Goal: Information Seeking & Learning: Check status

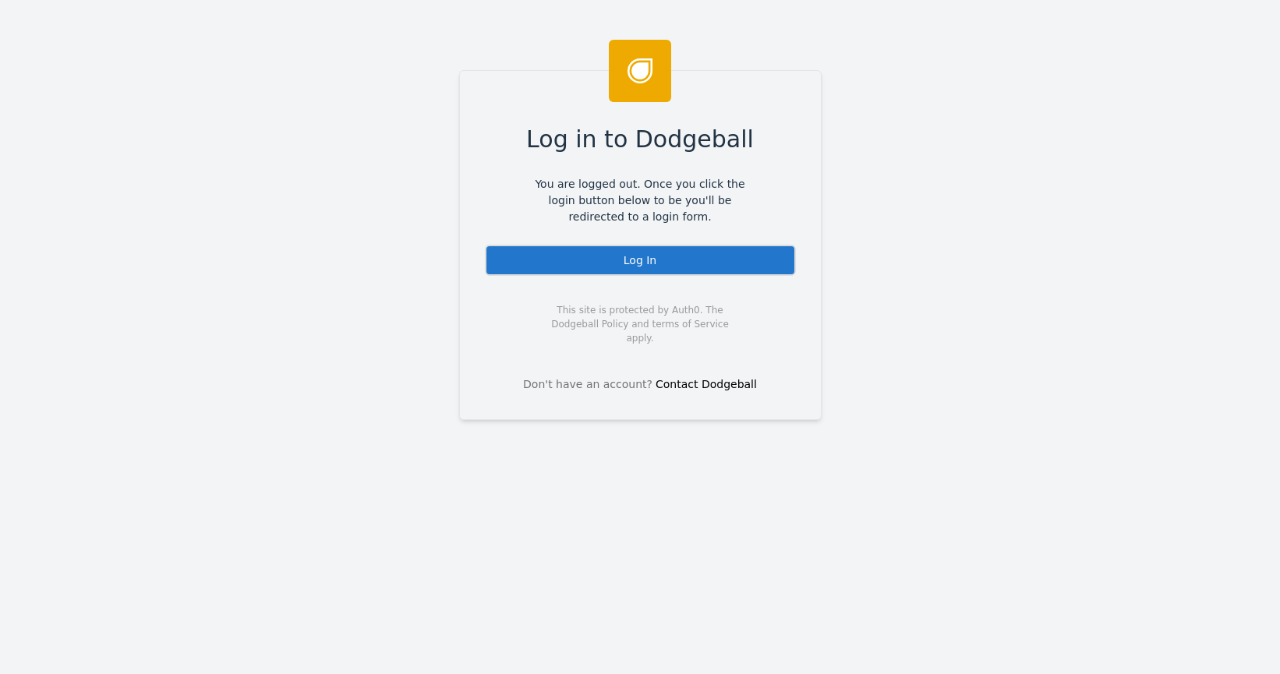
click at [559, 252] on div "Log In" at bounding box center [640, 260] width 311 height 31
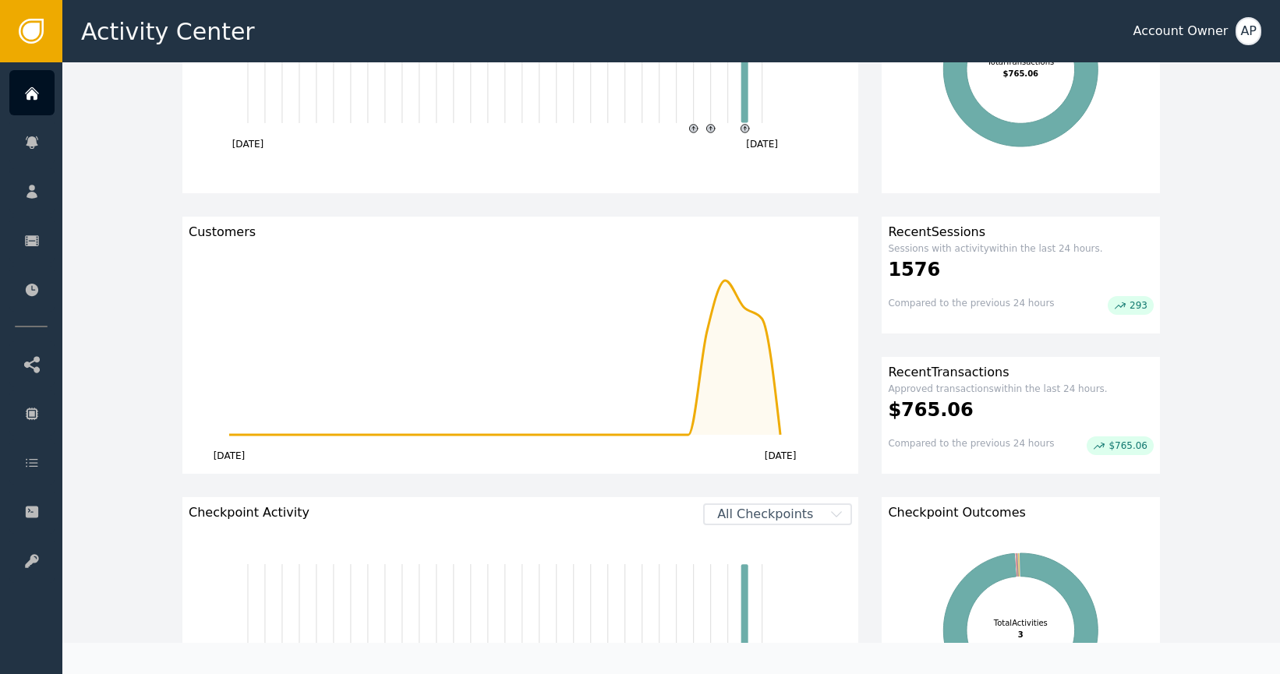
scroll to position [240, 0]
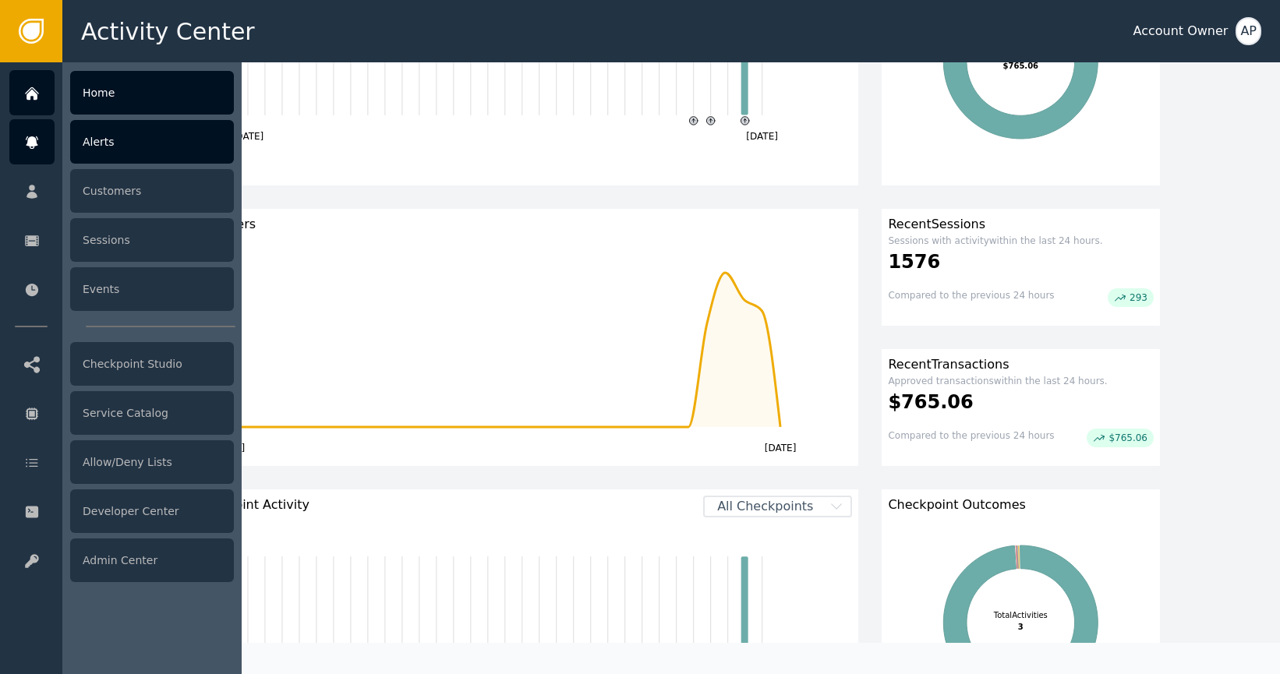
click at [159, 133] on div "Alerts" at bounding box center [152, 142] width 164 height 44
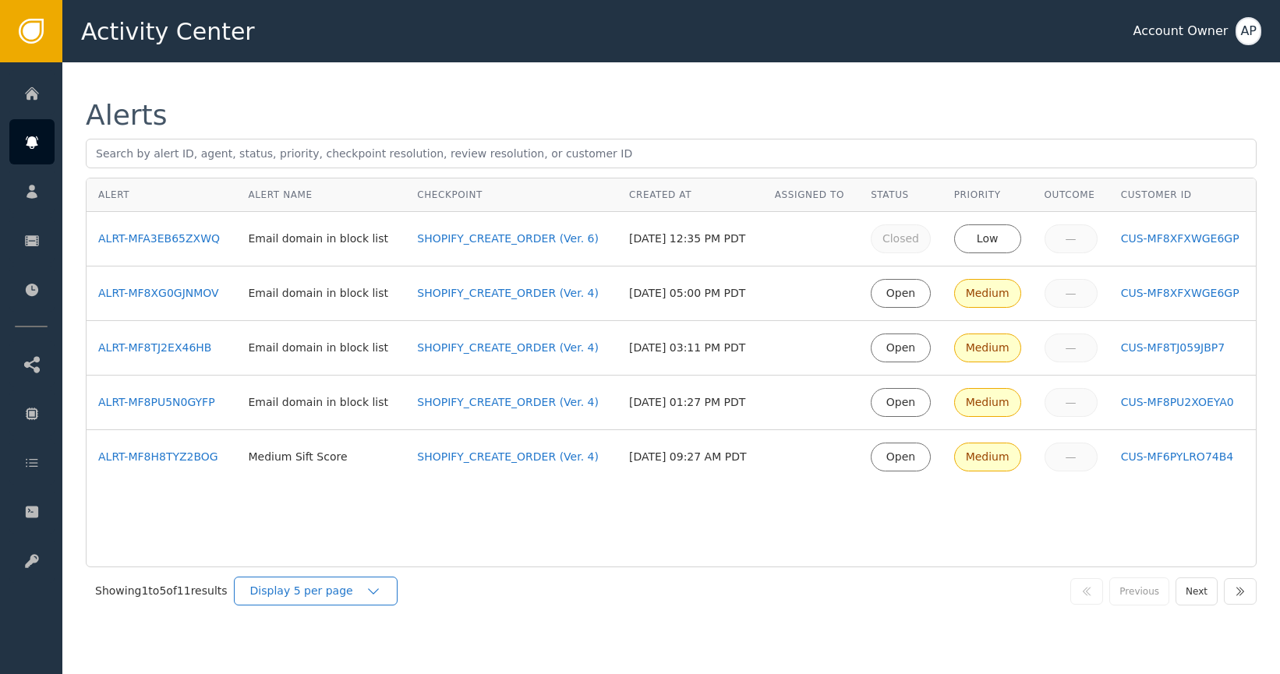
click at [337, 588] on div "Display 5 per page" at bounding box center [307, 591] width 115 height 16
click at [344, 651] on div "Display 25 per page" at bounding box center [319, 656] width 125 height 16
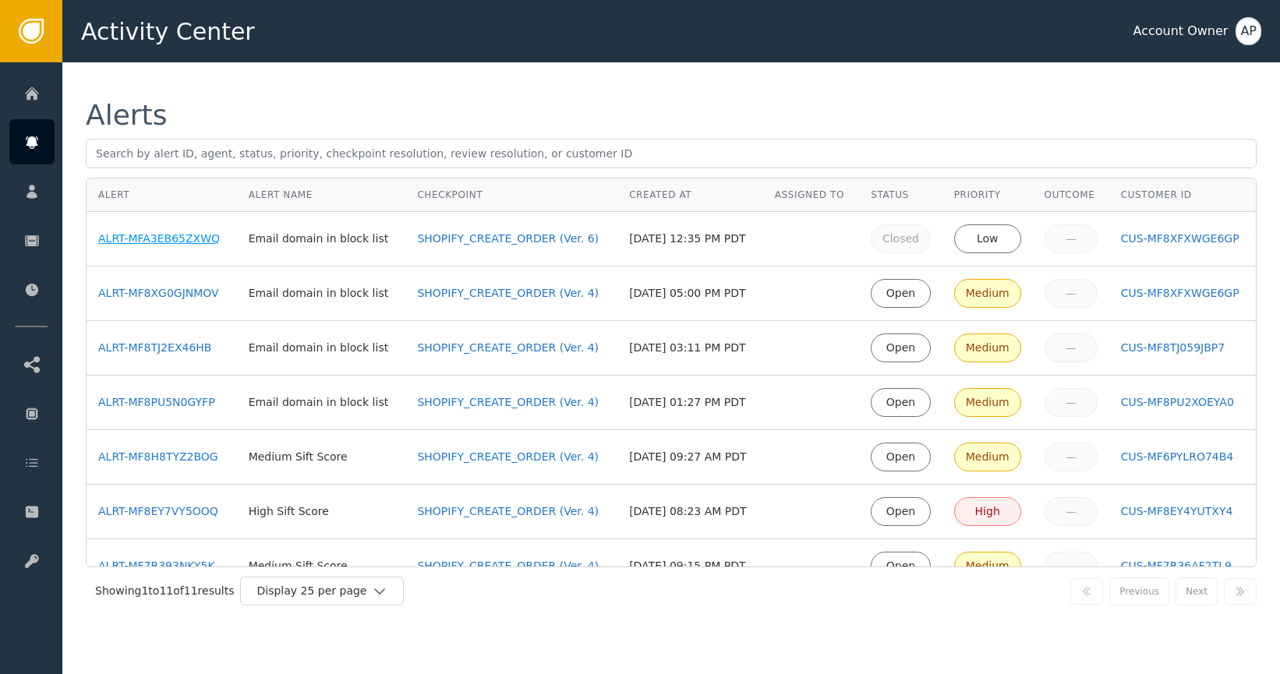
click at [140, 236] on div "ALRT-MFA3EB65ZXWQ" at bounding box center [161, 239] width 127 height 16
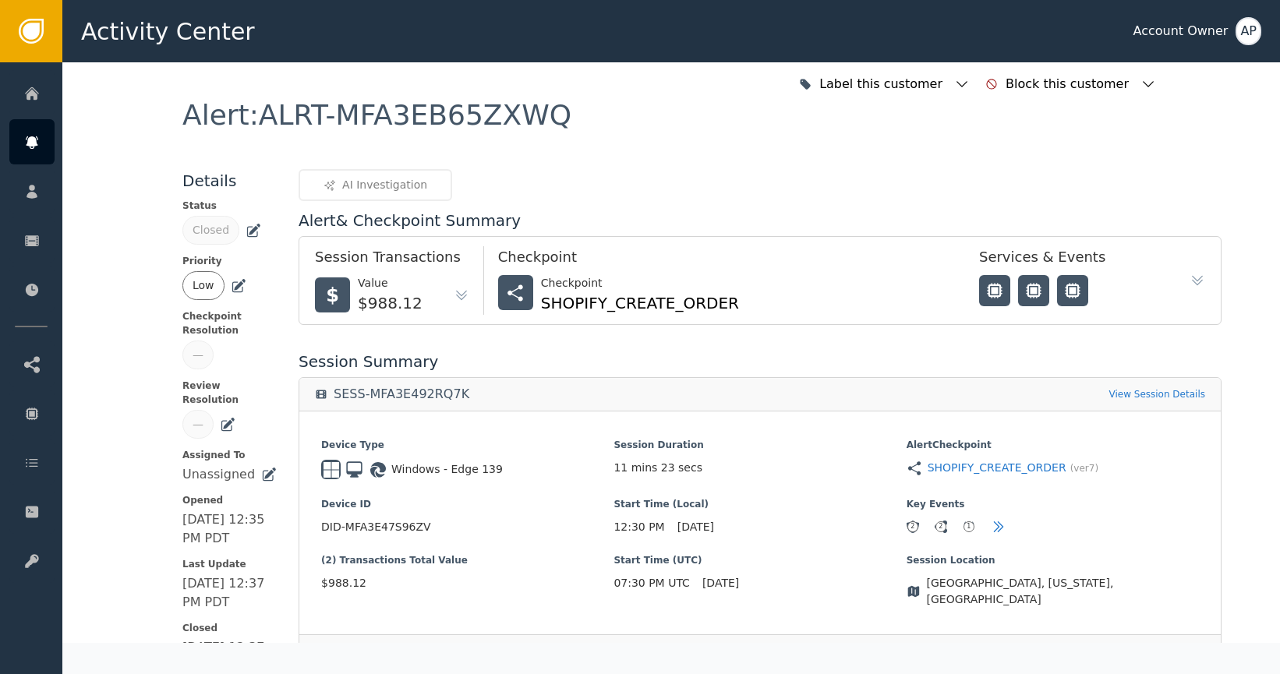
scroll to position [473, 0]
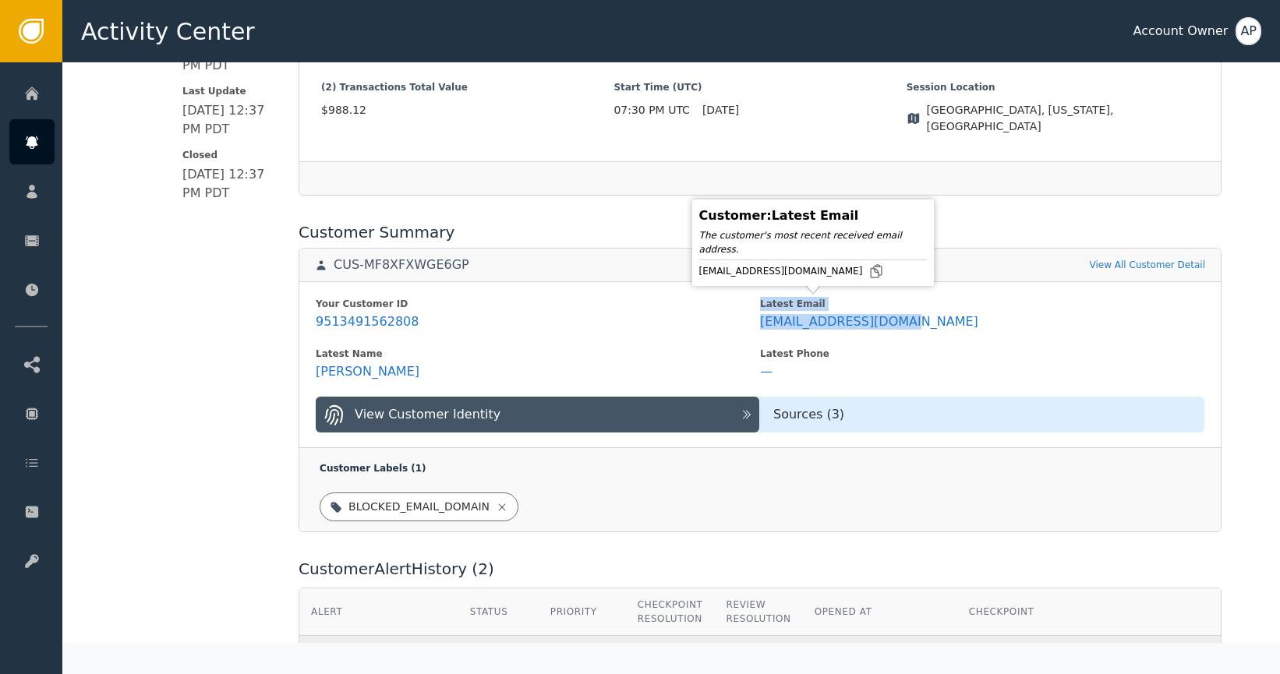
drag, startPoint x: 919, startPoint y: 306, endPoint x: 726, endPoint y: 301, distance: 192.5
click at [729, 300] on div "Your Customer ID 9513491562808 Latest Email [EMAIL_ADDRESS][DOMAIN_NAME] Latest…" at bounding box center [759, 364] width 921 height 167
click at [868, 272] on icon at bounding box center [876, 271] width 16 height 16
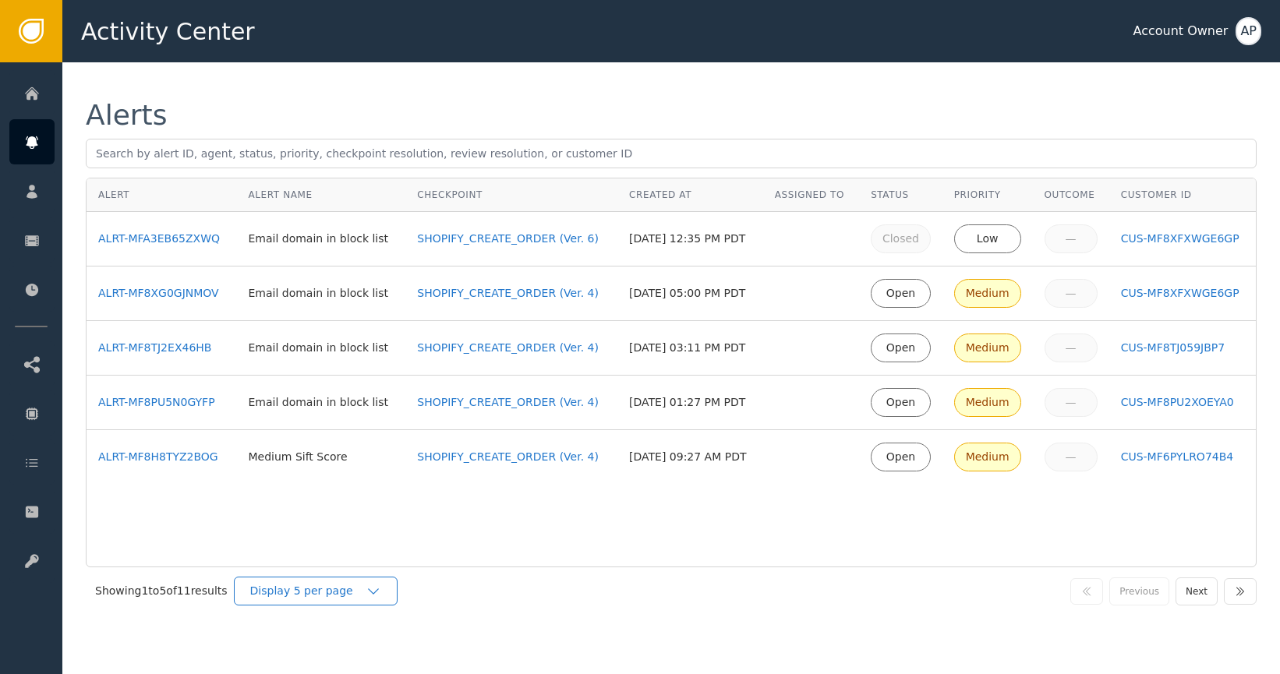
click at [317, 594] on div "Display 5 per page" at bounding box center [307, 591] width 115 height 16
click at [351, 653] on div "Display 25 per page" at bounding box center [319, 656] width 125 height 16
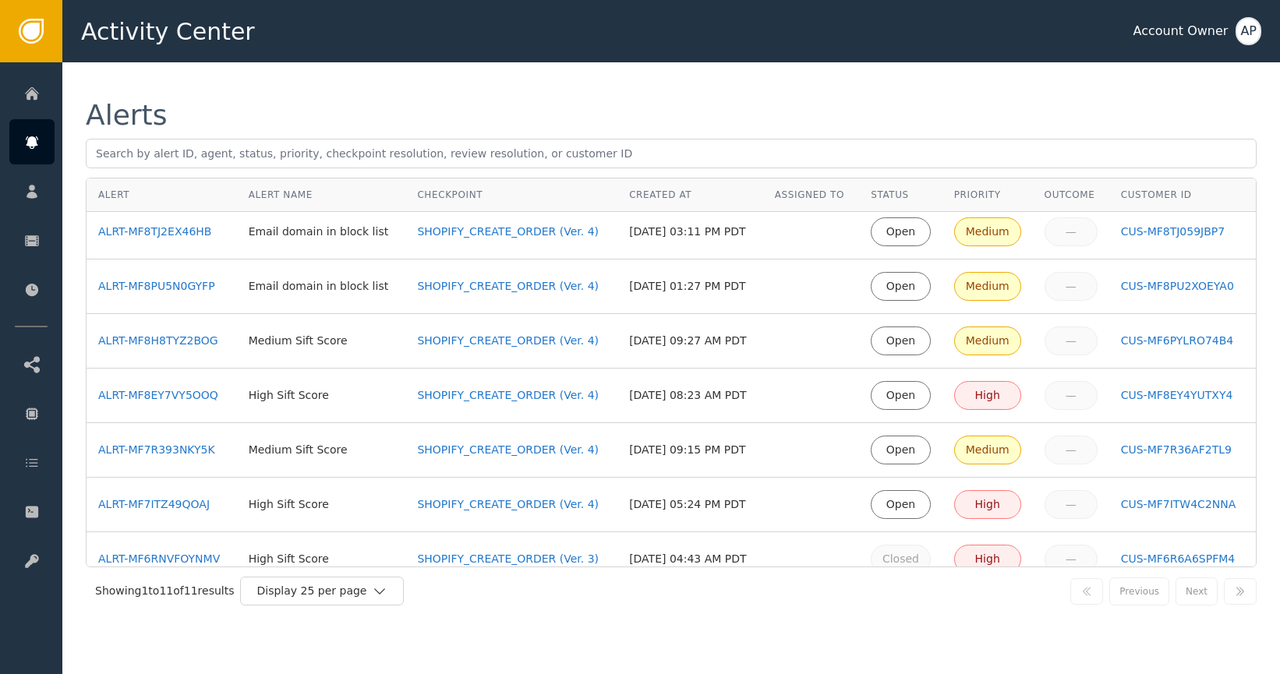
scroll to position [245, 0]
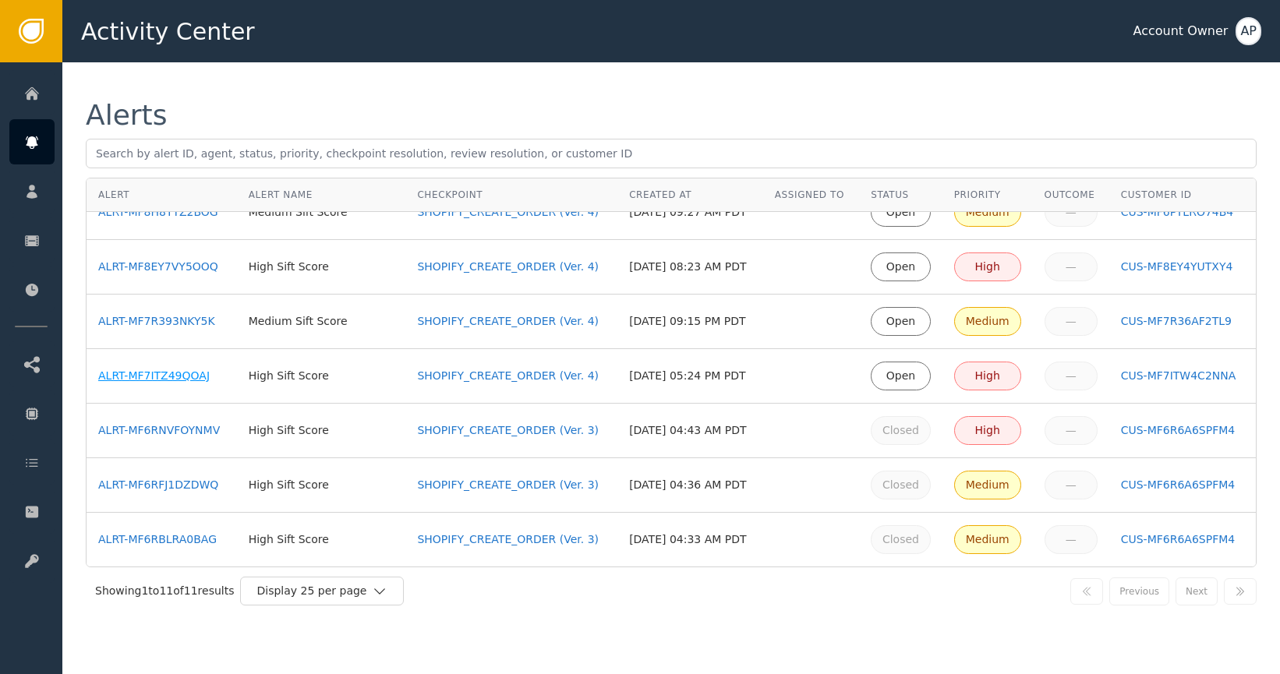
click at [160, 371] on div "ALRT-MF7ITZ49QOAJ" at bounding box center [161, 376] width 127 height 16
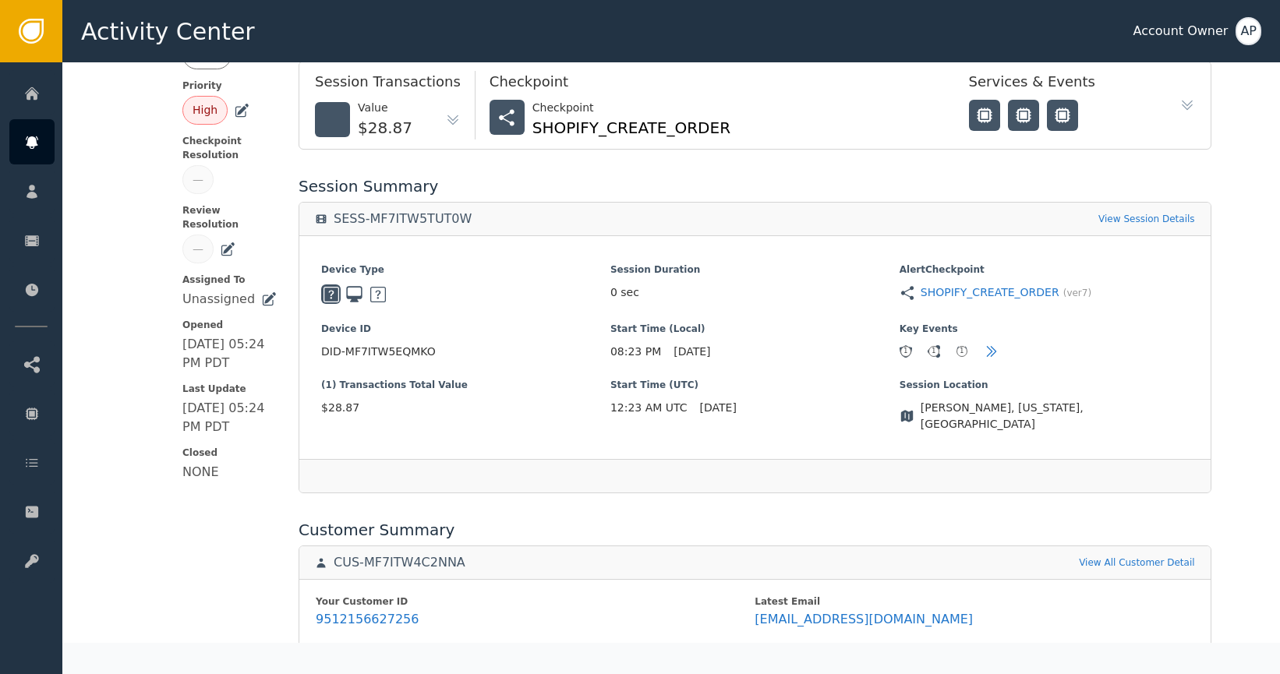
scroll to position [358, 0]
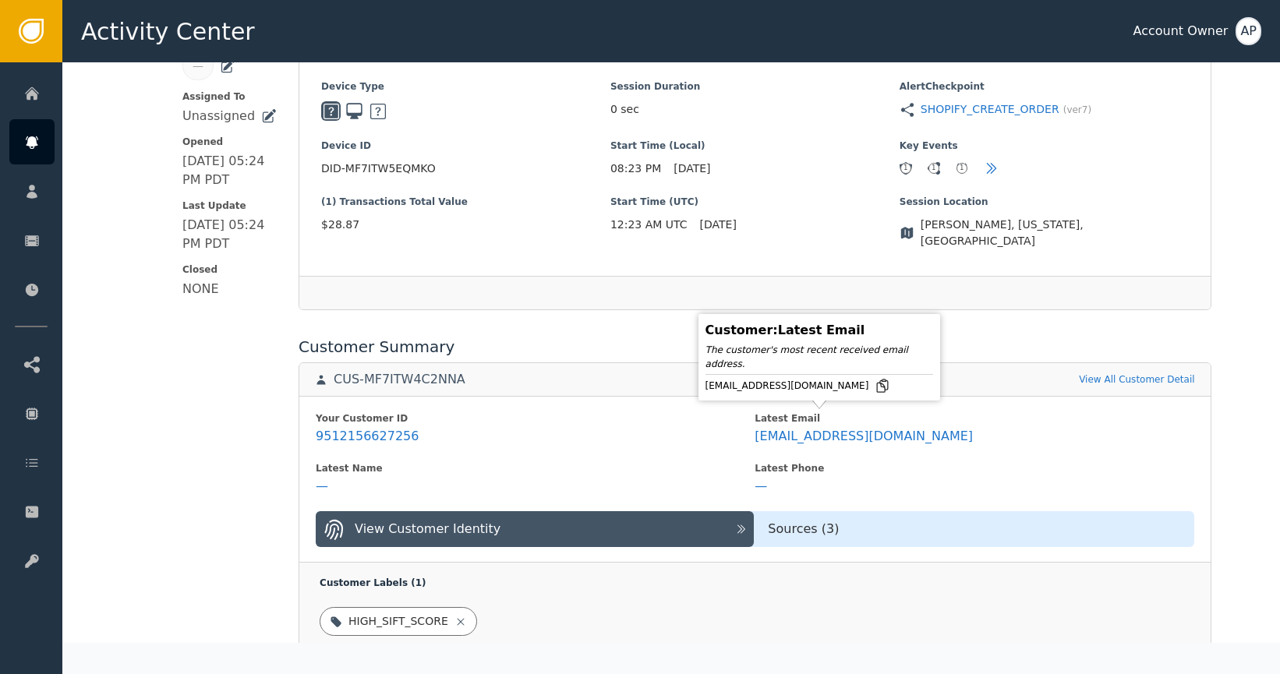
click at [874, 387] on icon at bounding box center [882, 386] width 16 height 16
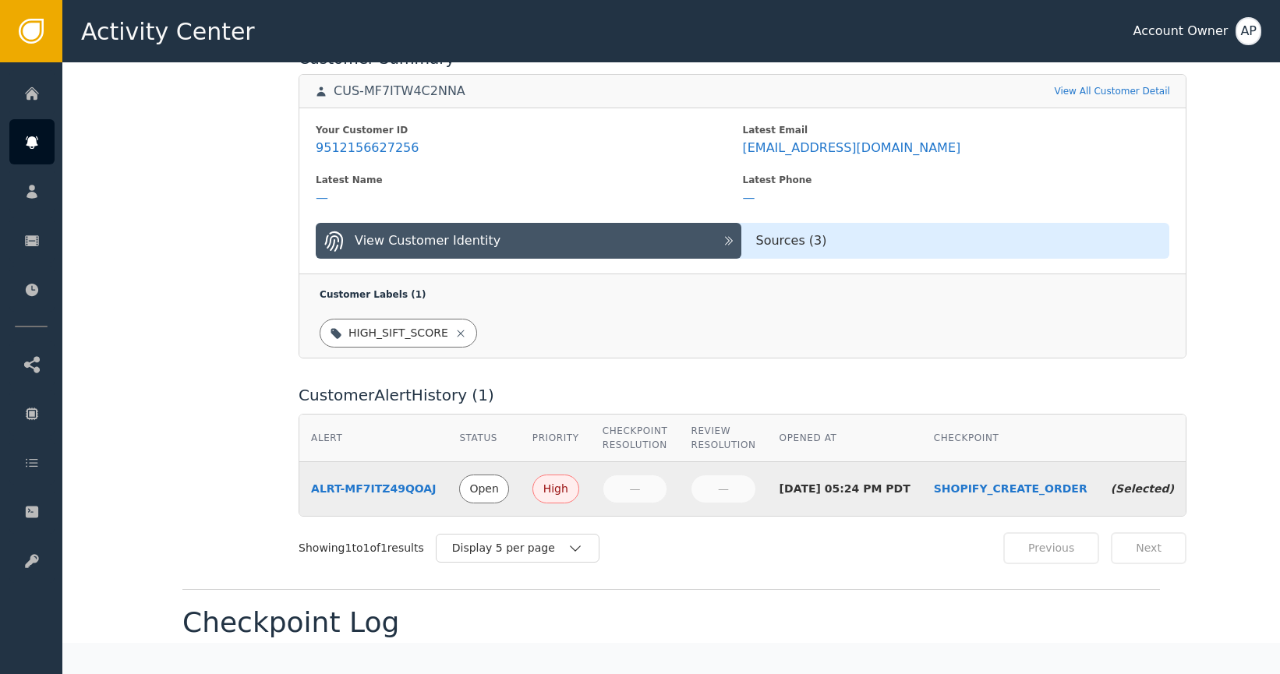
scroll to position [530, 0]
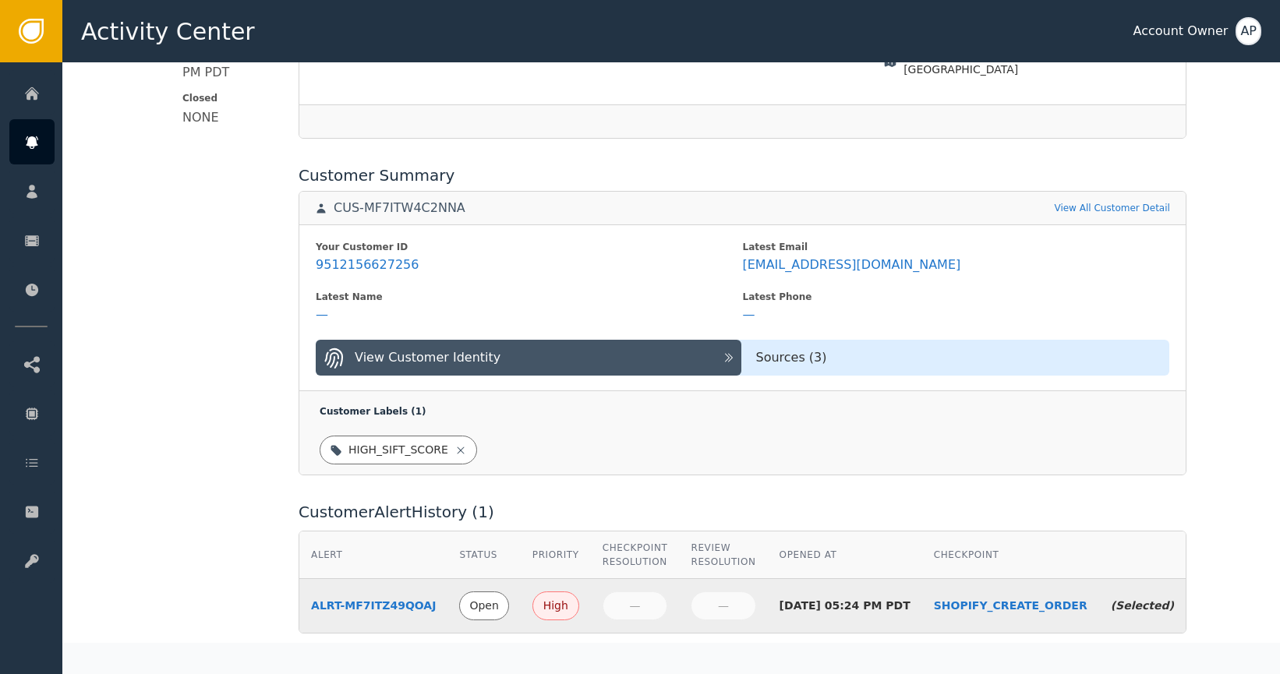
click at [590, 346] on div "View Customer Identity" at bounding box center [518, 357] width 393 height 23
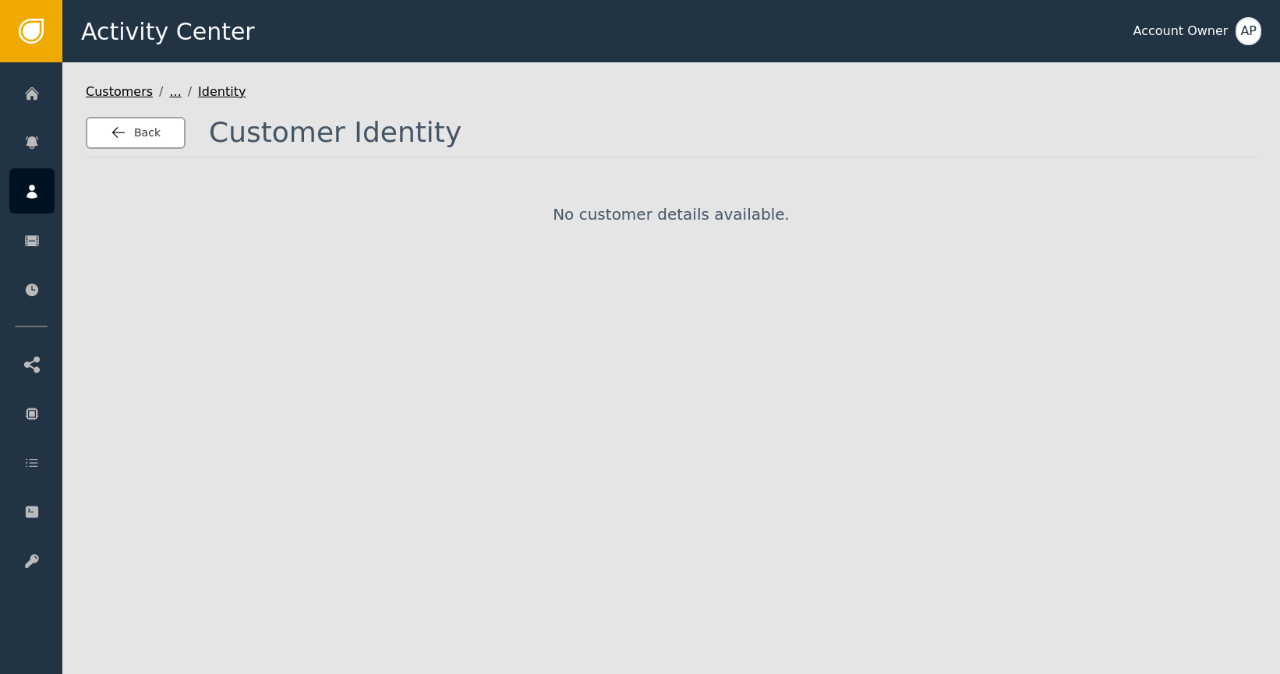
click at [125, 140] on div "Back" at bounding box center [136, 133] width 50 height 16
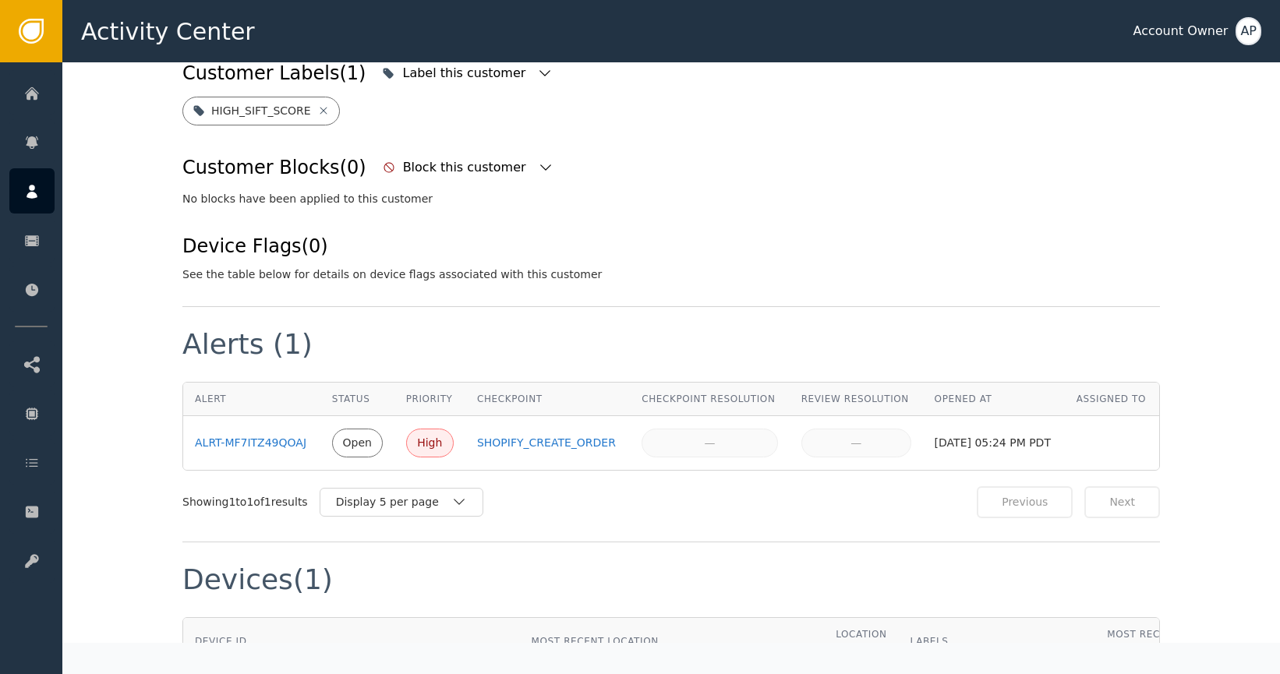
scroll to position [909, 0]
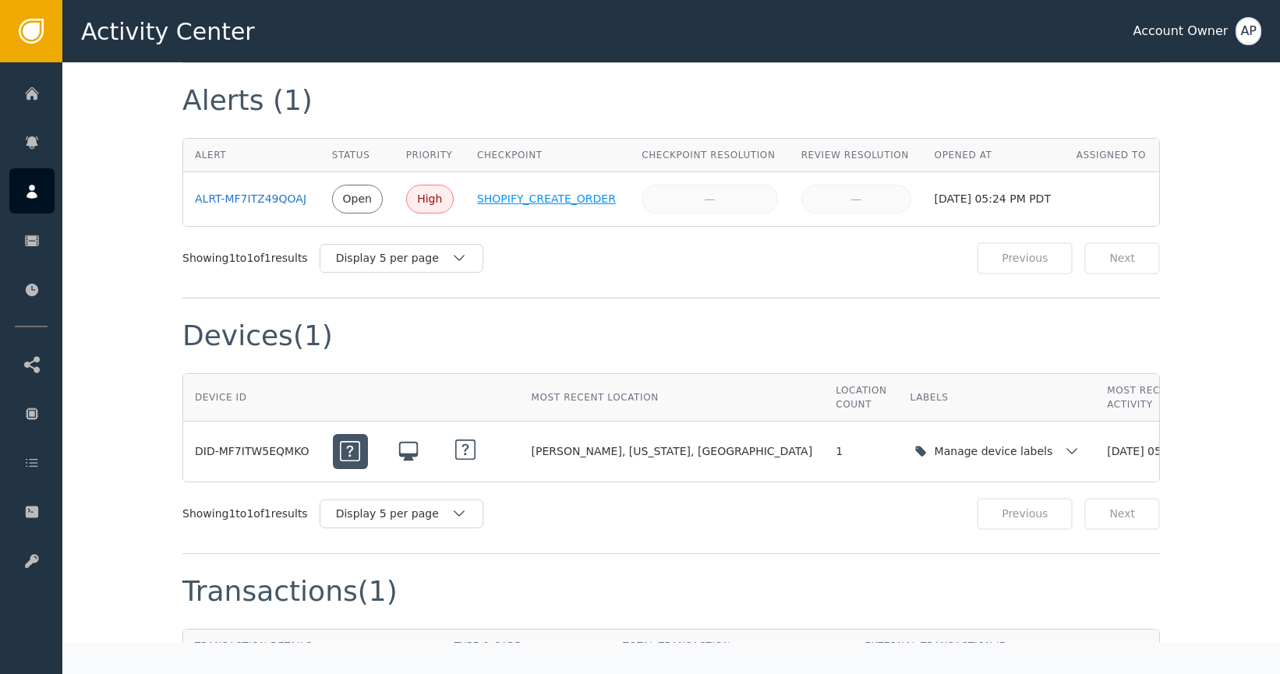
click at [531, 207] on div "SHOPIFY_CREATE_ORDER" at bounding box center [547, 199] width 141 height 16
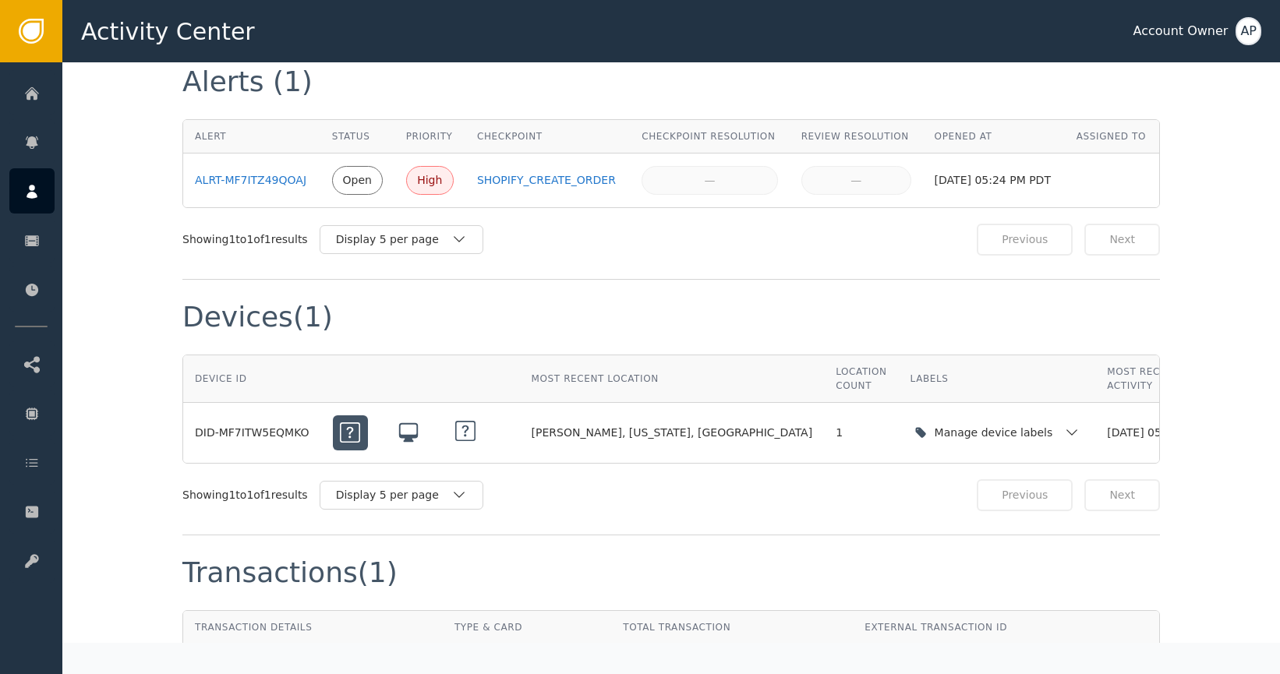
scroll to position [651, 0]
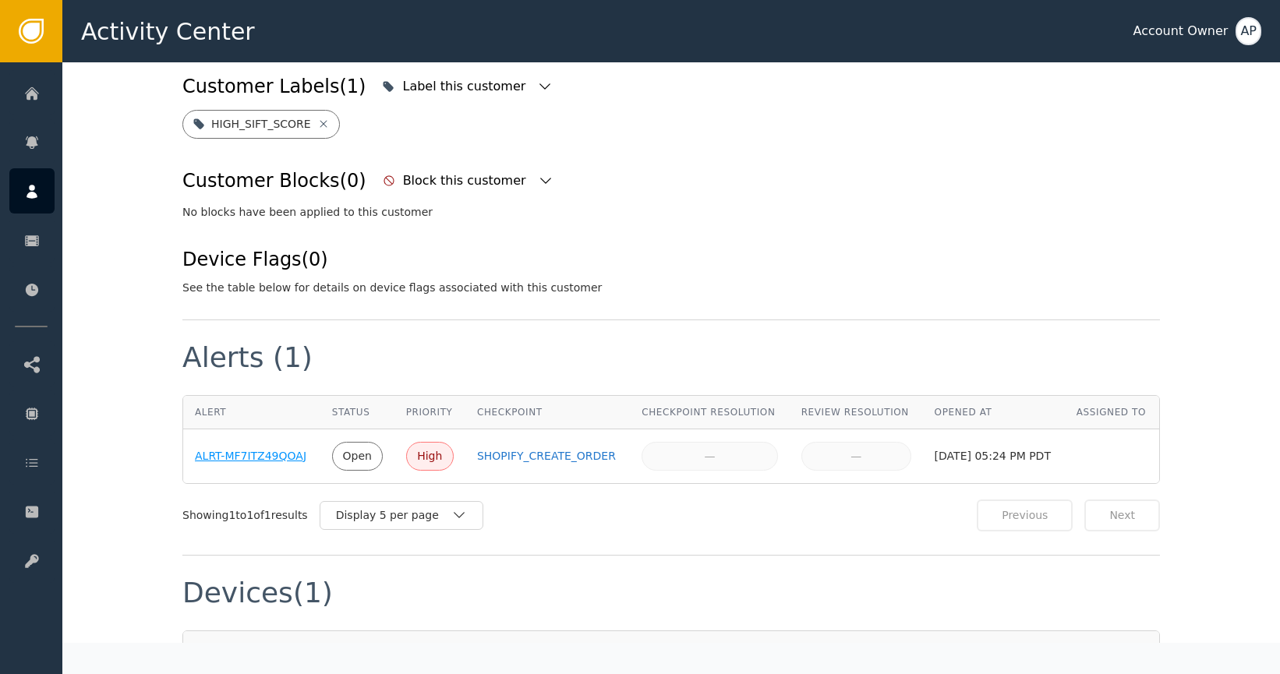
click at [268, 464] on div "ALRT-MF7ITZ49QOAJ" at bounding box center [252, 456] width 114 height 16
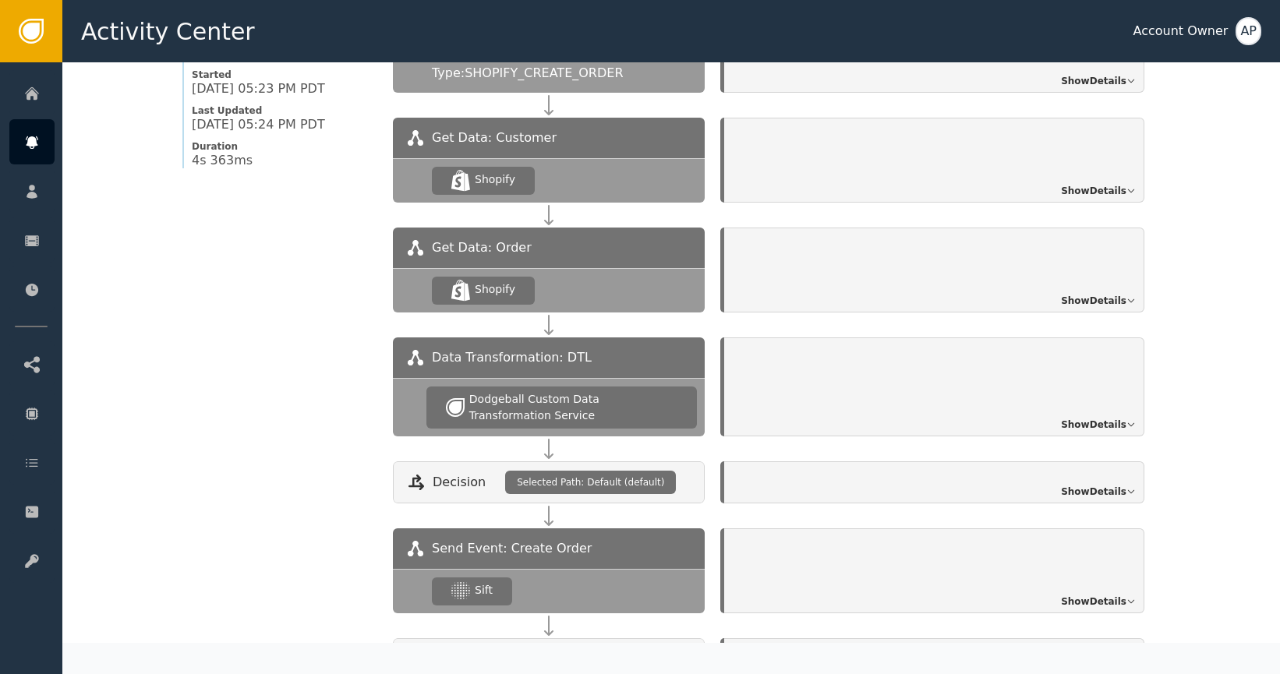
scroll to position [1129, 0]
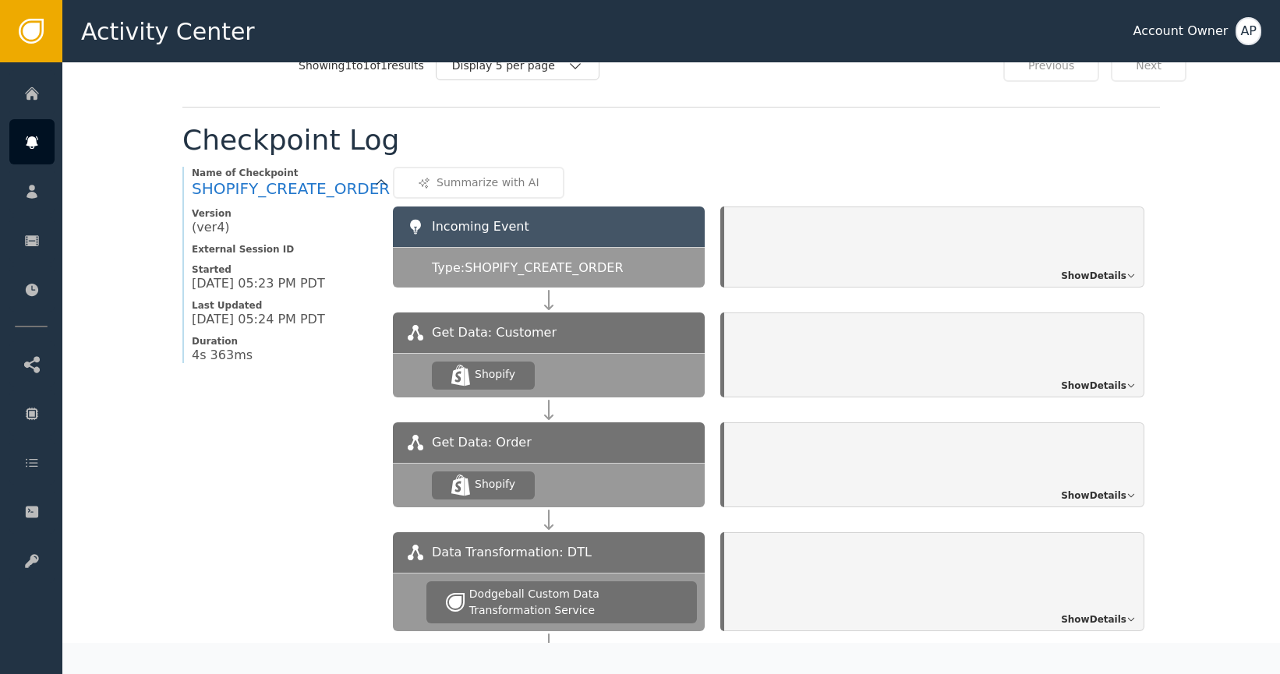
click at [612, 353] on div ".shopify-icon_svg__st0{fill:currentColor} Shopify" at bounding box center [549, 375] width 312 height 44
click at [835, 350] on div "Show Details" at bounding box center [934, 354] width 420 height 85
click at [1089, 379] on span "Show Details" at bounding box center [1093, 386] width 65 height 14
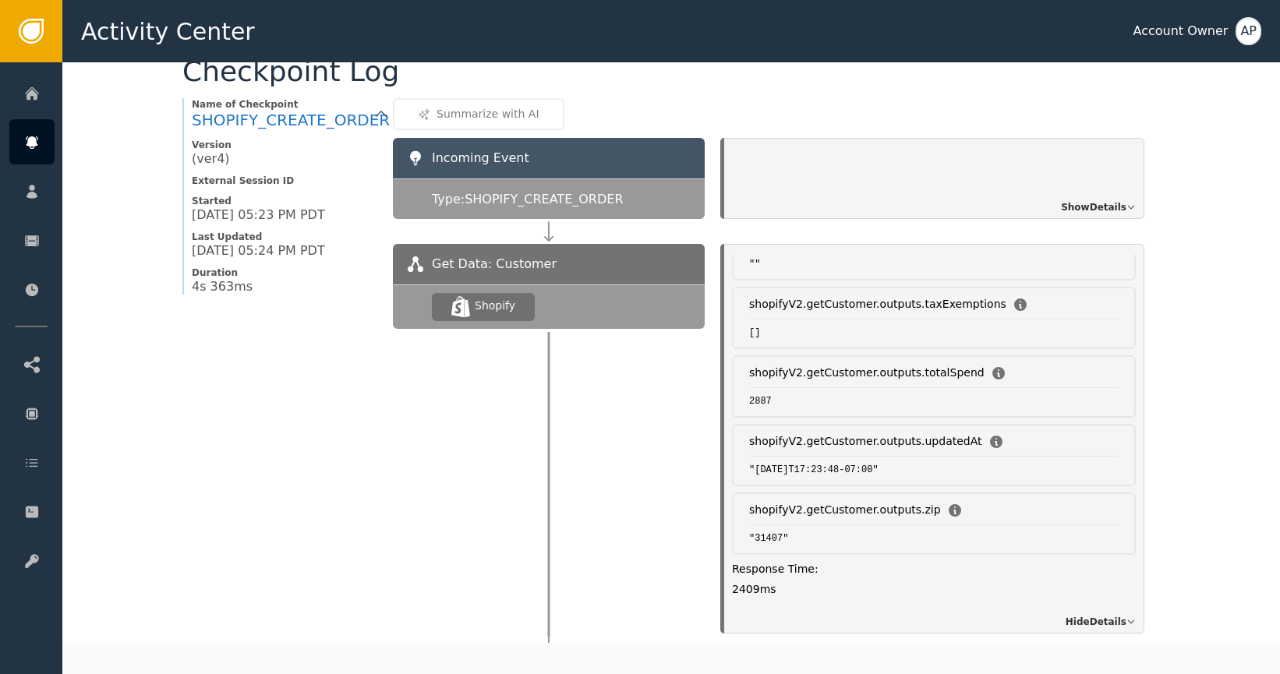
scroll to position [1384, 0]
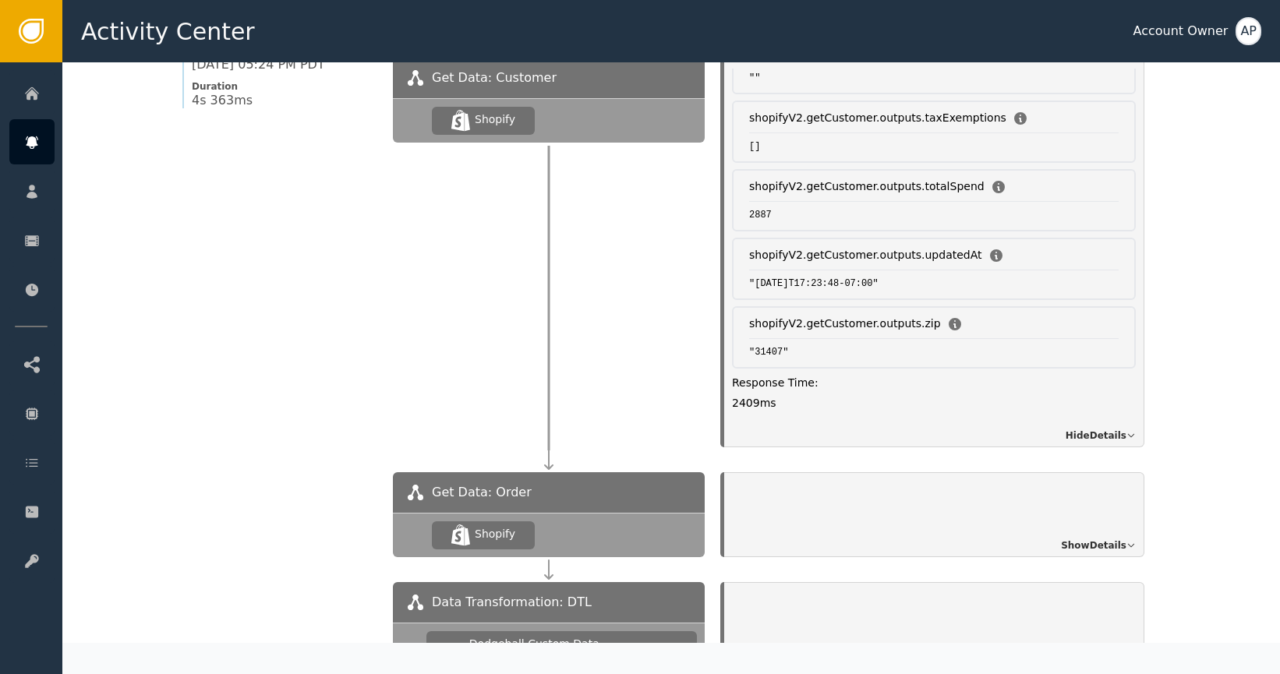
click at [1115, 538] on span "Show Details" at bounding box center [1093, 545] width 65 height 14
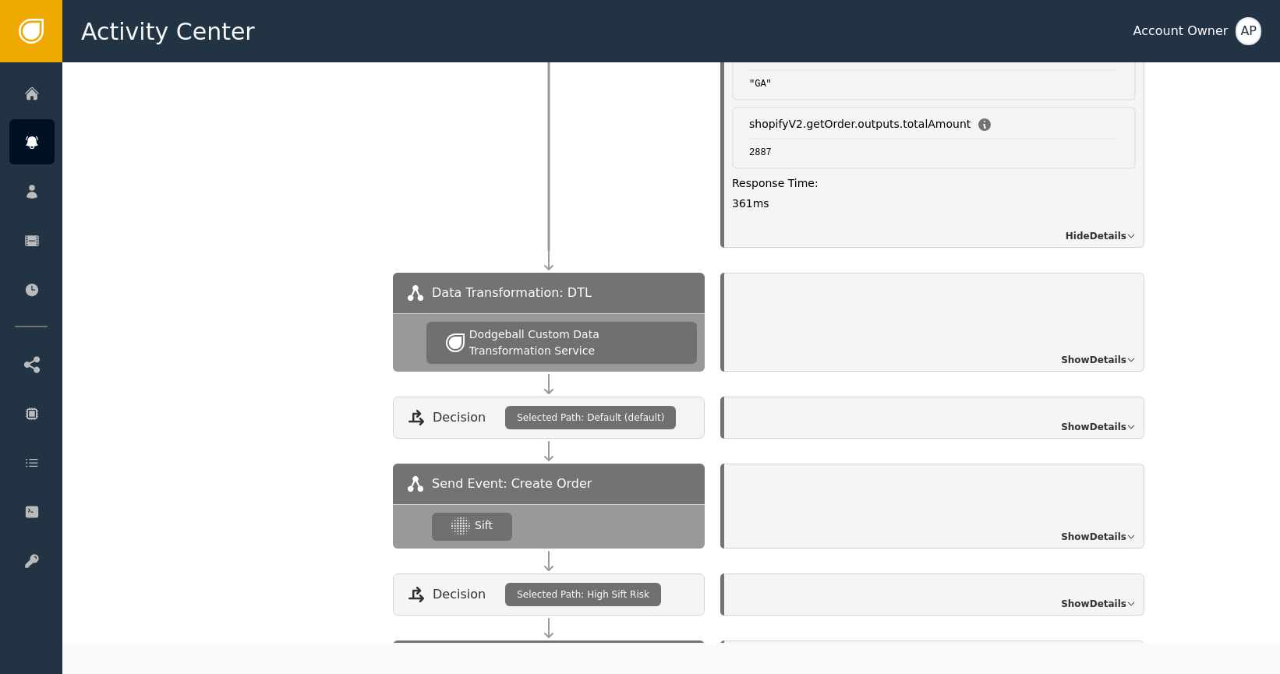
scroll to position [1982, 0]
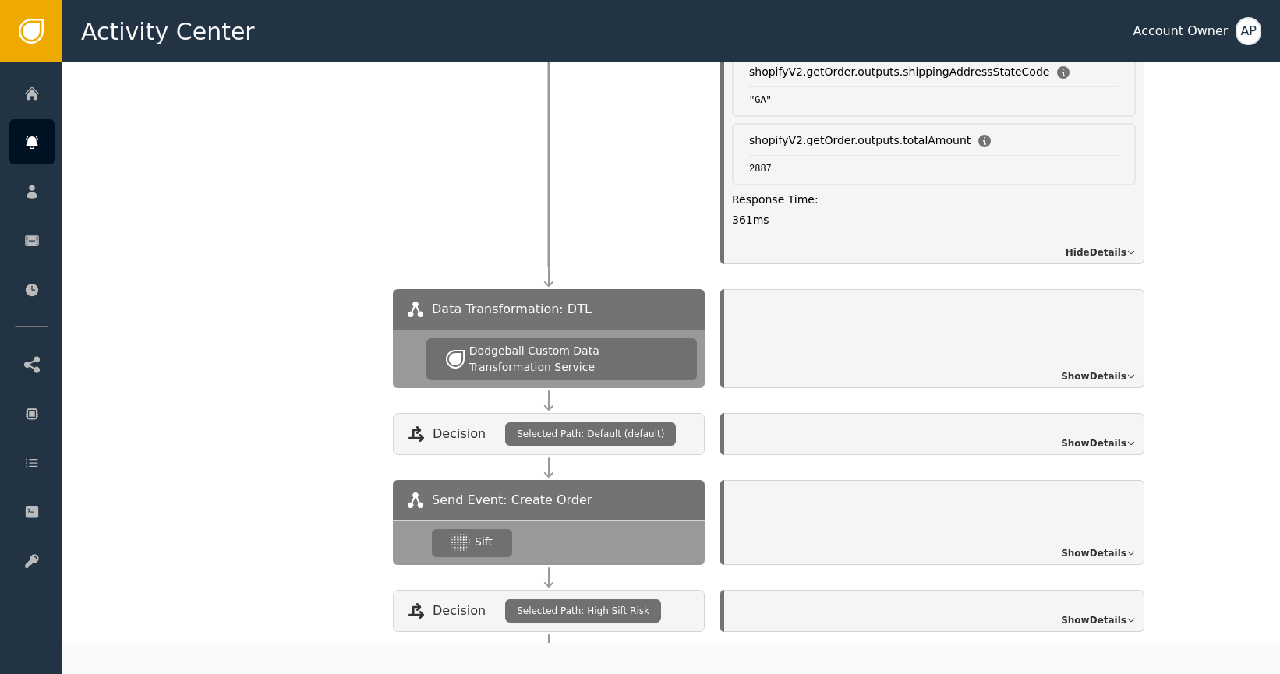
click at [1072, 369] on span "Show Details" at bounding box center [1093, 376] width 65 height 14
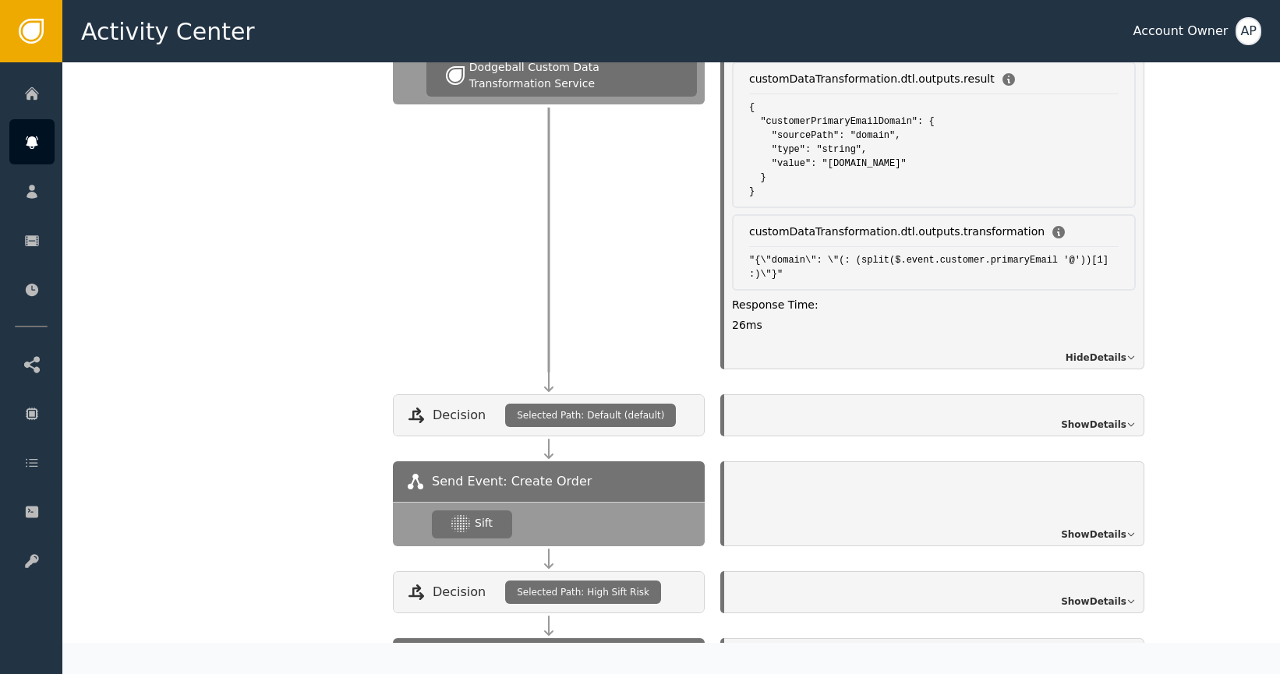
scroll to position [2329, 0]
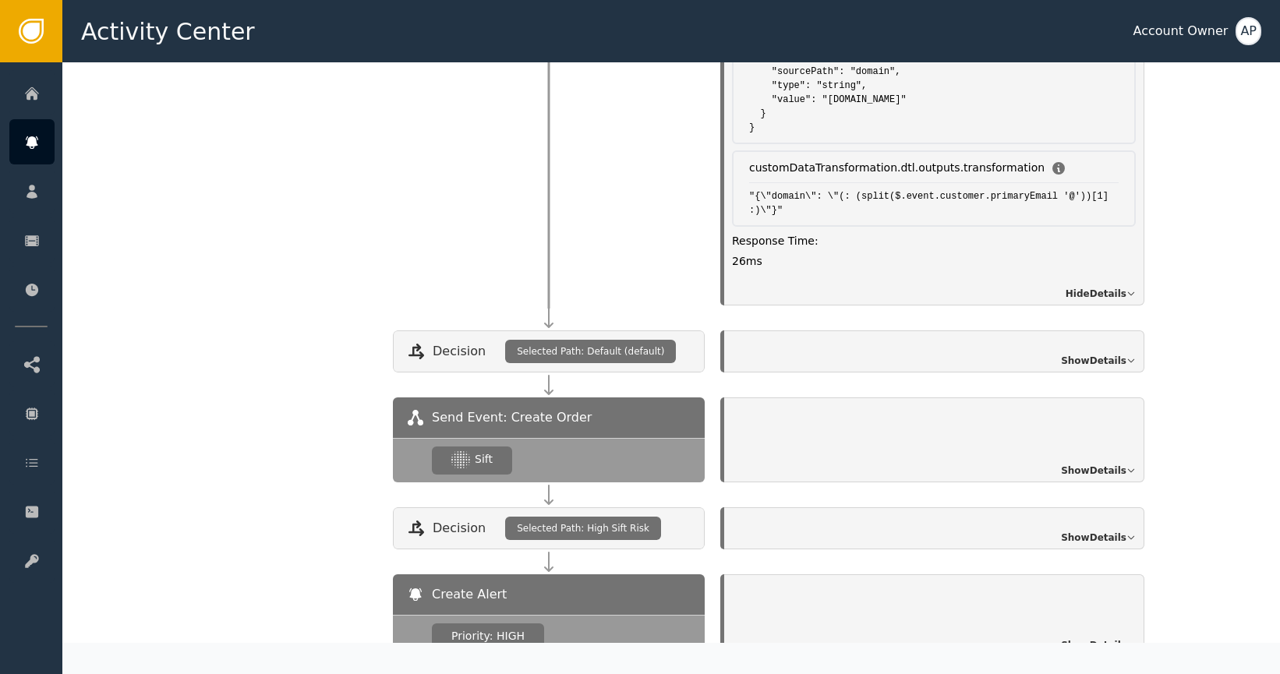
click at [1098, 464] on span "Show Details" at bounding box center [1093, 471] width 65 height 14
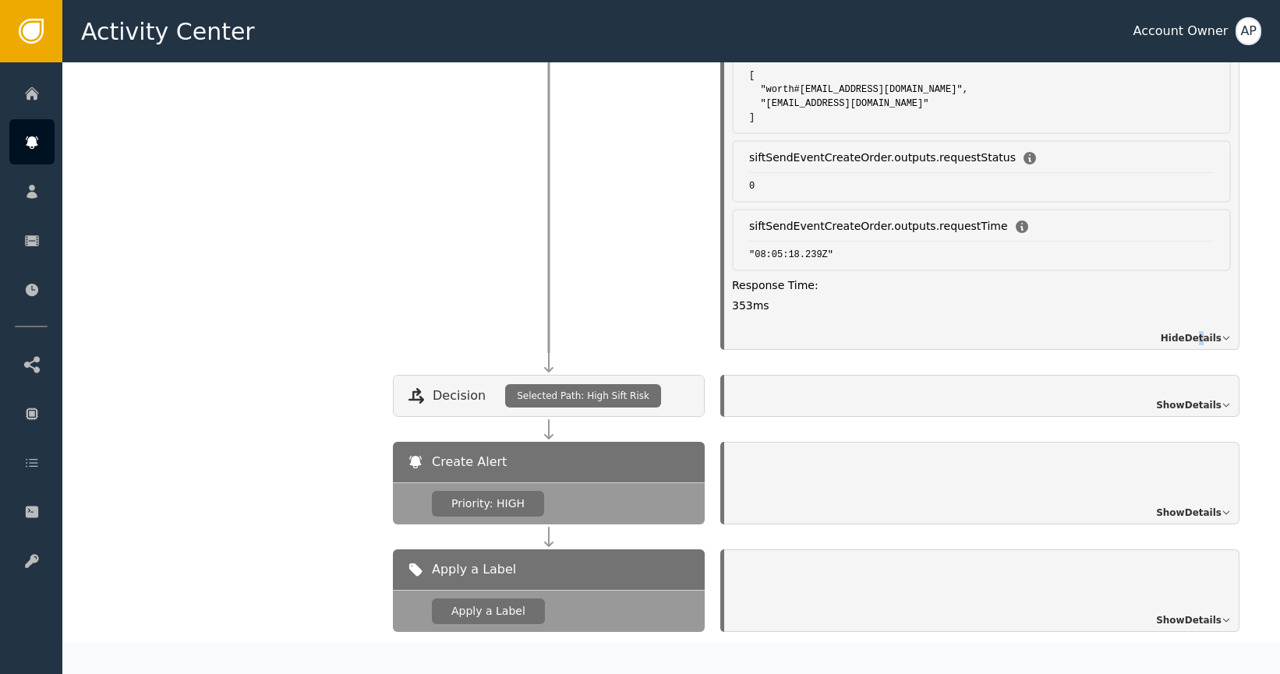
scroll to position [2833, 0]
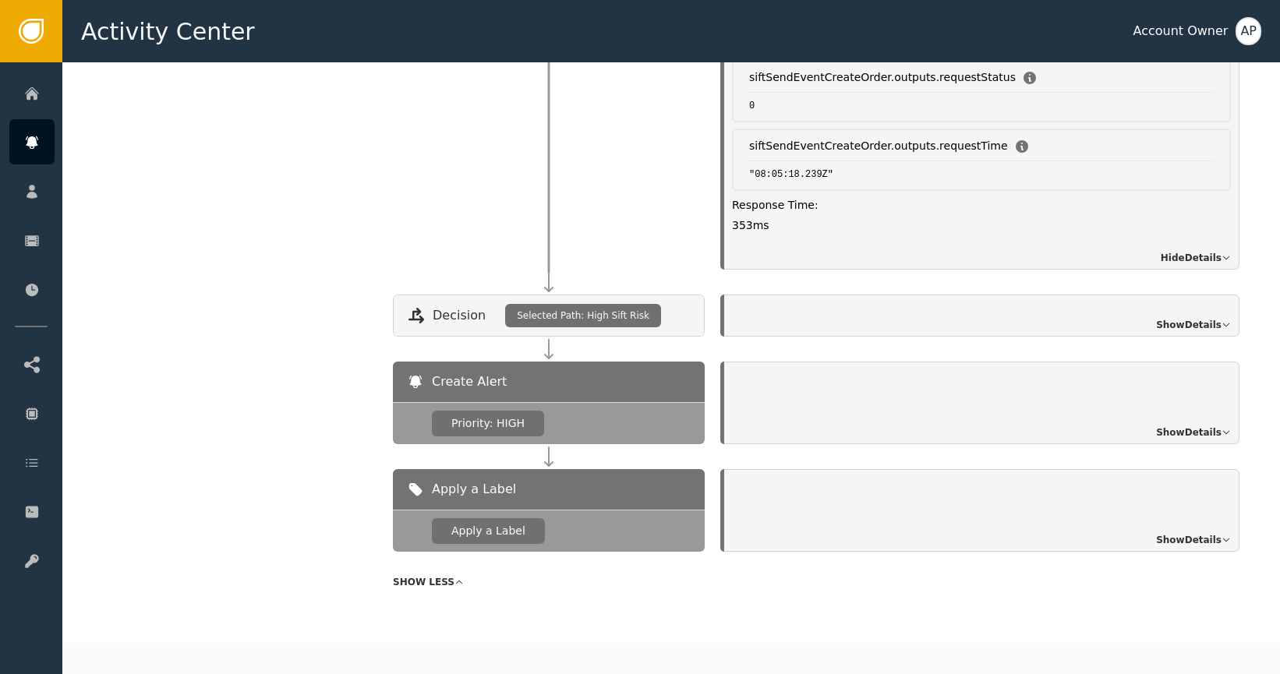
click at [925, 398] on div "Show Details" at bounding box center [981, 403] width 515 height 83
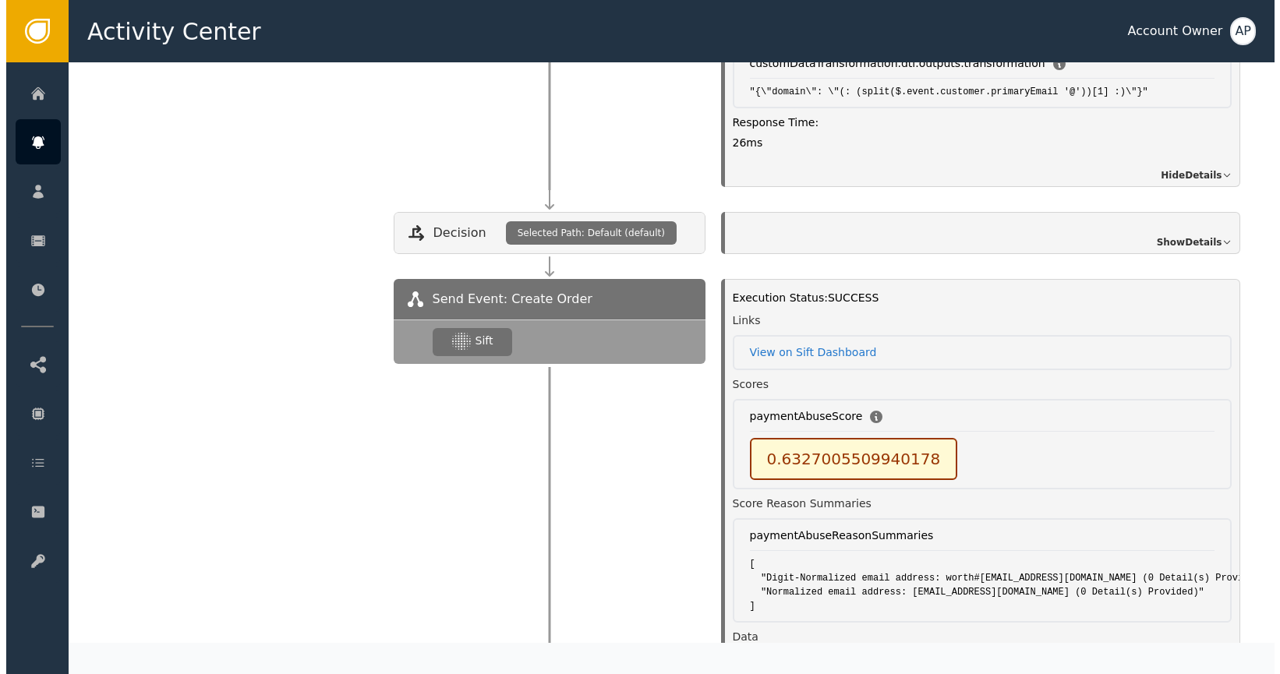
scroll to position [2042, 0]
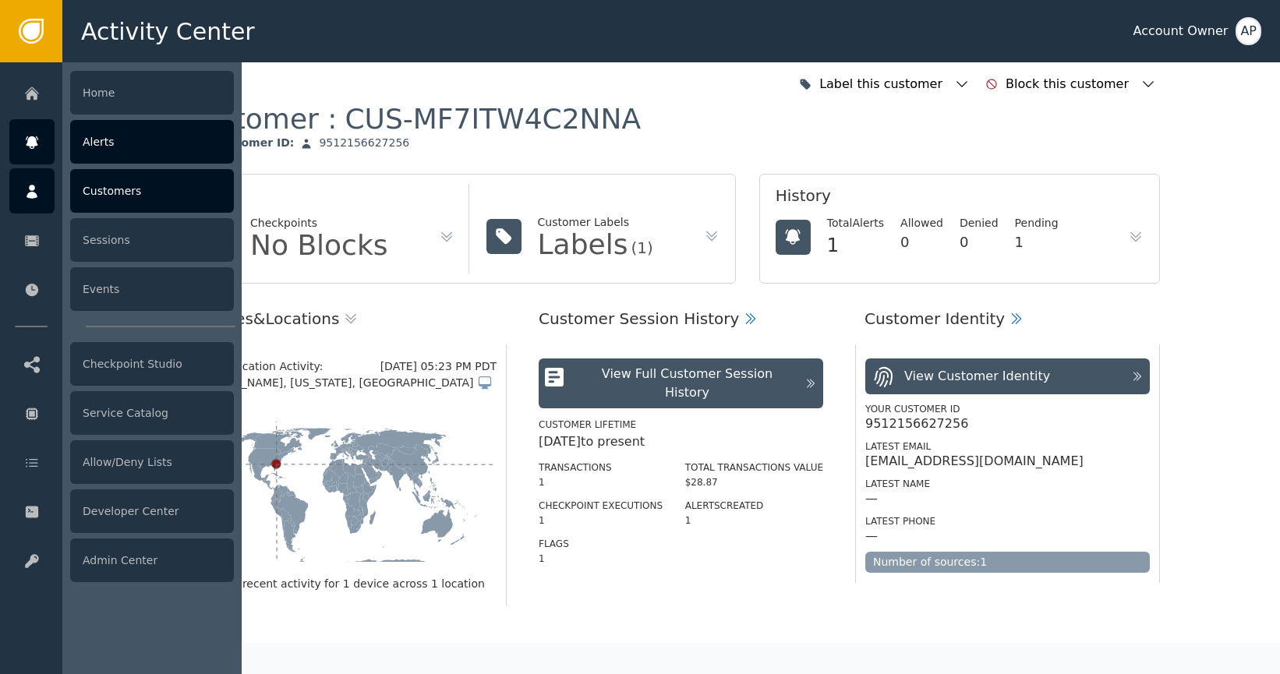
click at [94, 143] on div "Alerts" at bounding box center [152, 142] width 164 height 44
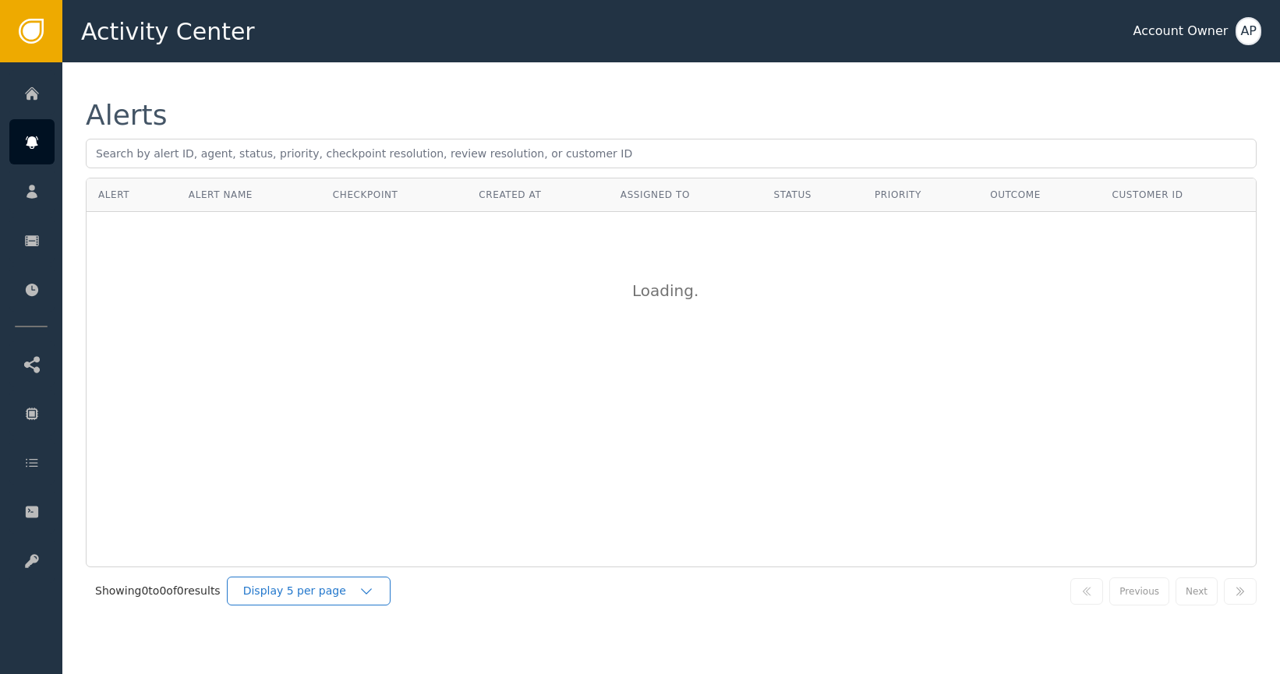
click at [321, 591] on div "Display 5 per page" at bounding box center [300, 591] width 115 height 16
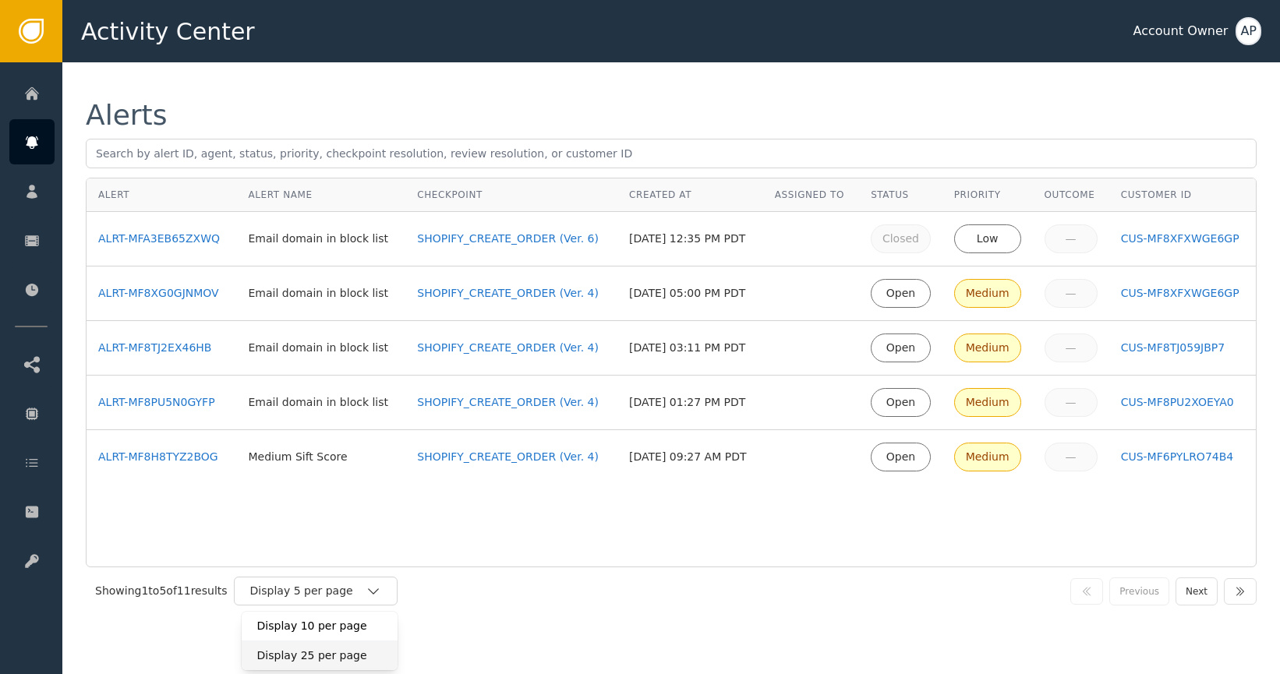
click at [337, 653] on div "Display 25 per page" at bounding box center [319, 656] width 125 height 16
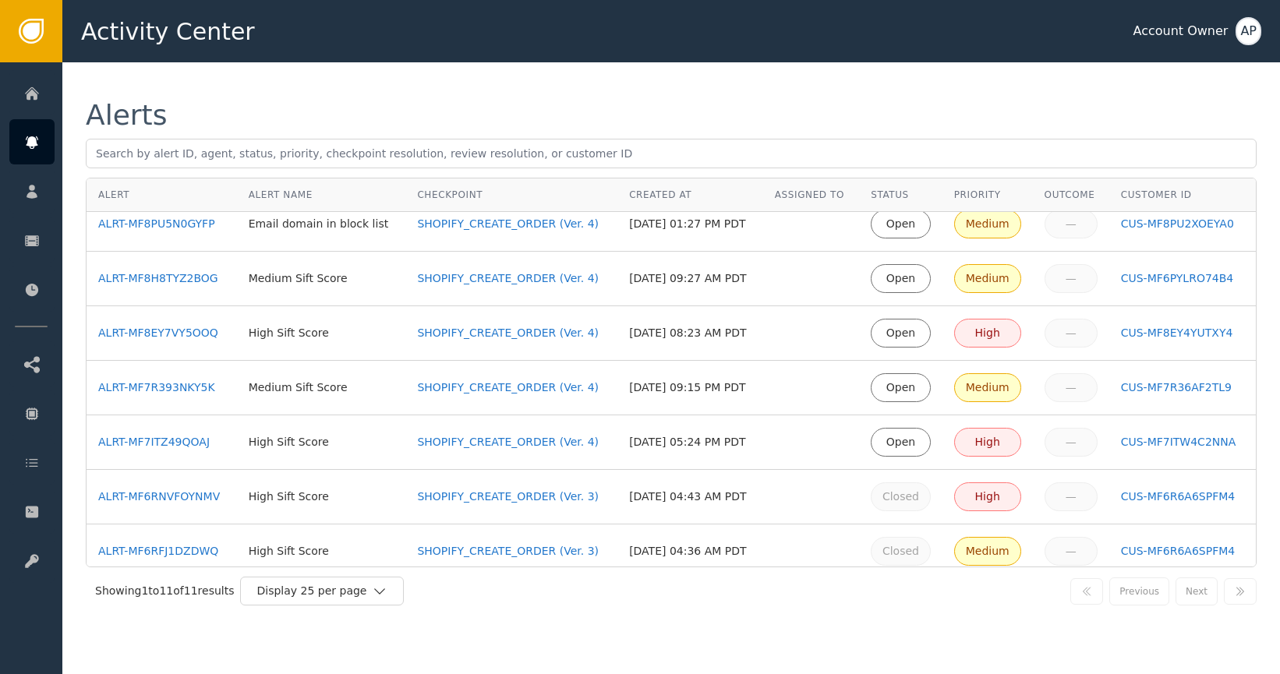
scroll to position [245, 0]
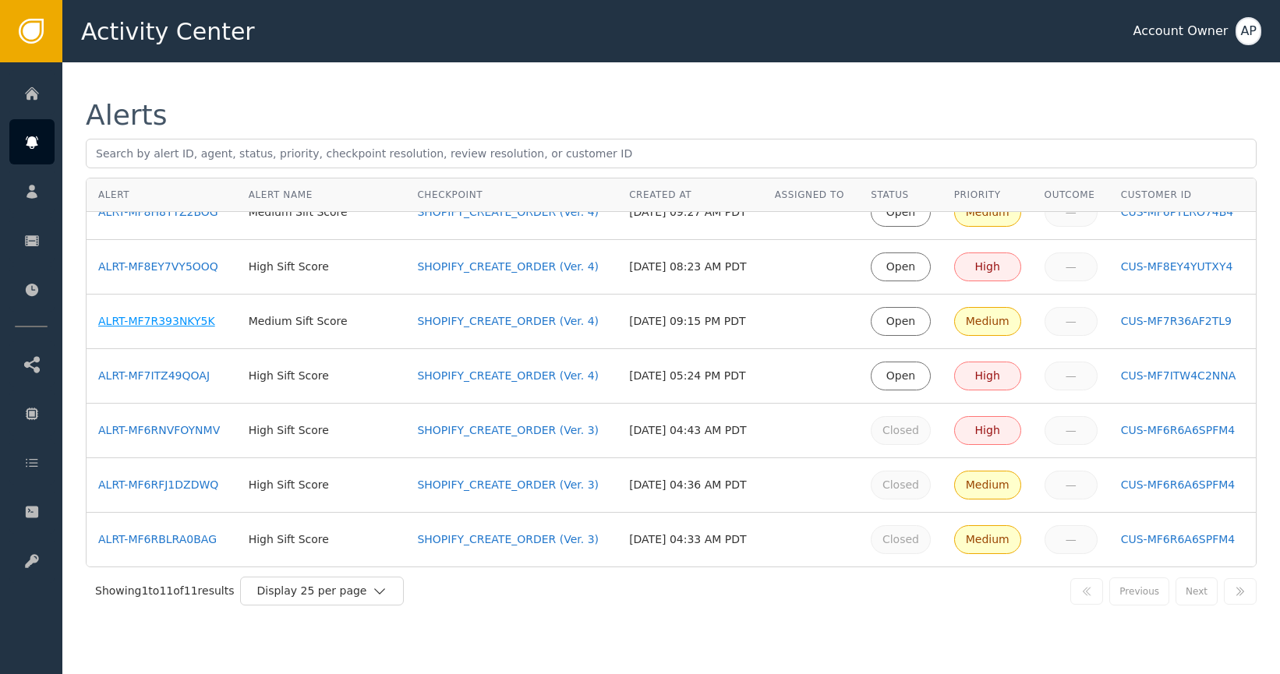
click at [146, 320] on div "ALRT-MF7R393NKY5K" at bounding box center [161, 321] width 127 height 16
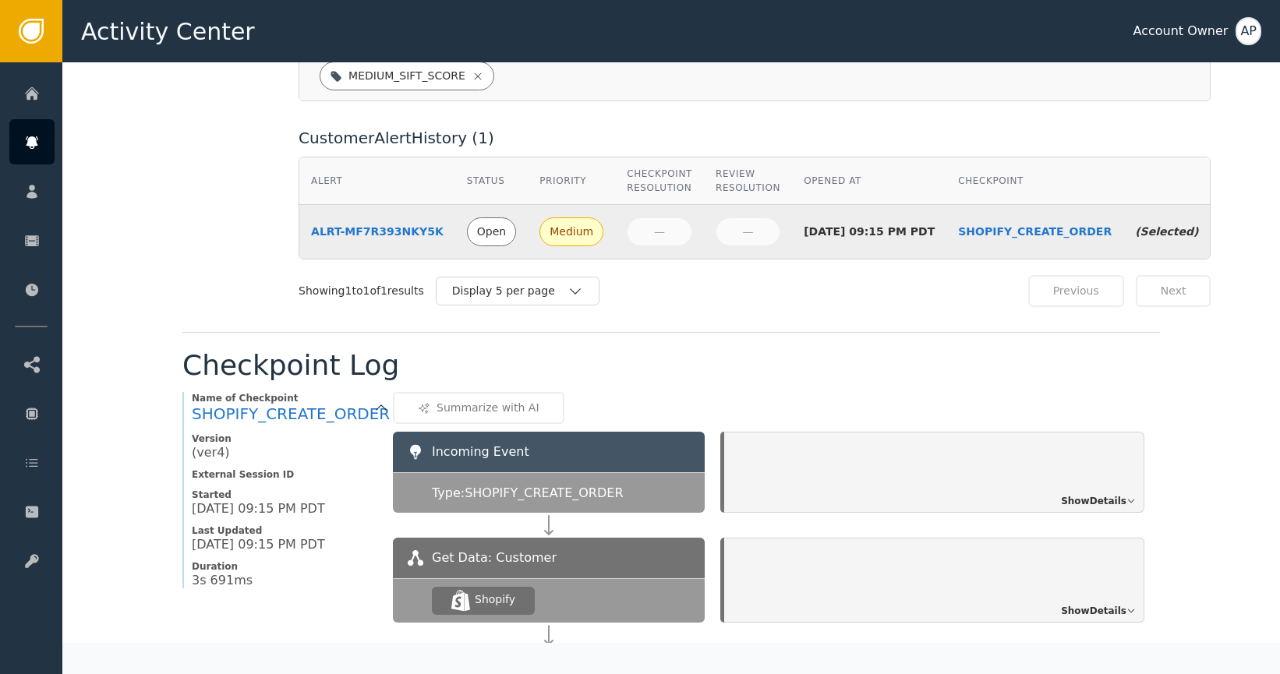
scroll to position [450, 0]
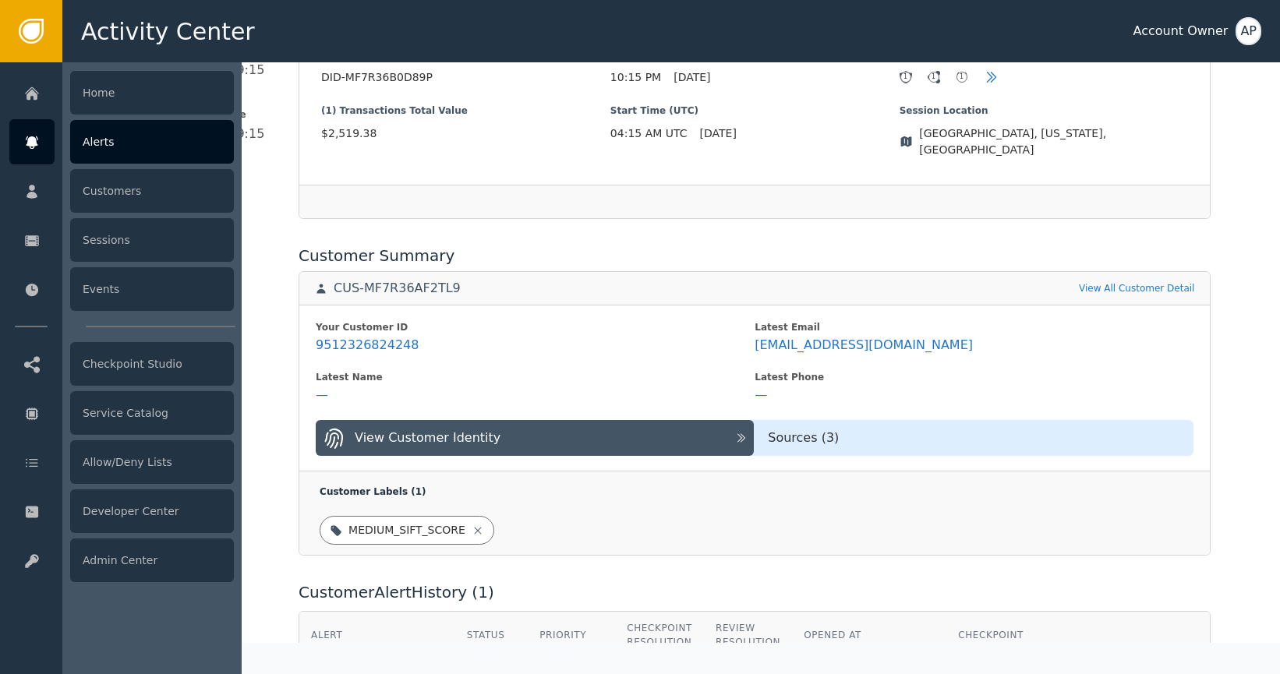
click at [101, 143] on div "Alerts" at bounding box center [152, 142] width 164 height 44
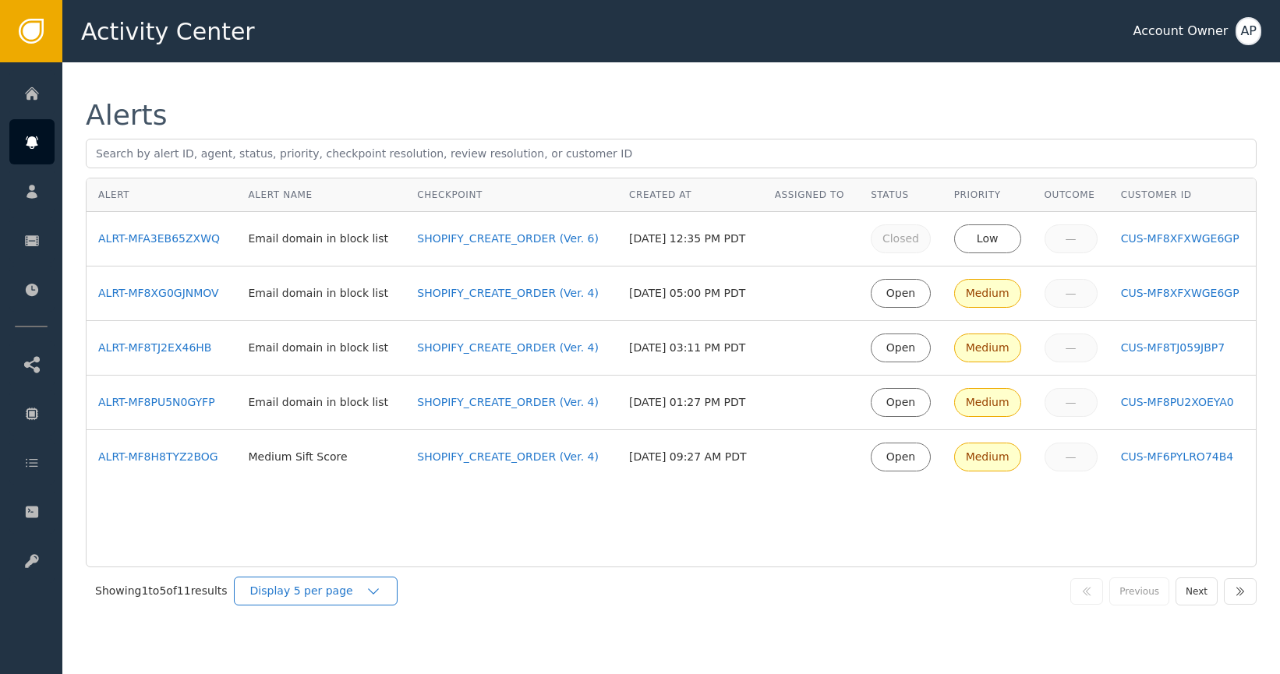
click at [337, 595] on div "Display 5 per page" at bounding box center [316, 591] width 164 height 29
click at [337, 595] on div "Display 5 per page" at bounding box center [307, 591] width 115 height 16
click at [342, 592] on div "Display 5 per page" at bounding box center [307, 591] width 115 height 16
click at [350, 657] on div "Display 25 per page" at bounding box center [319, 656] width 125 height 16
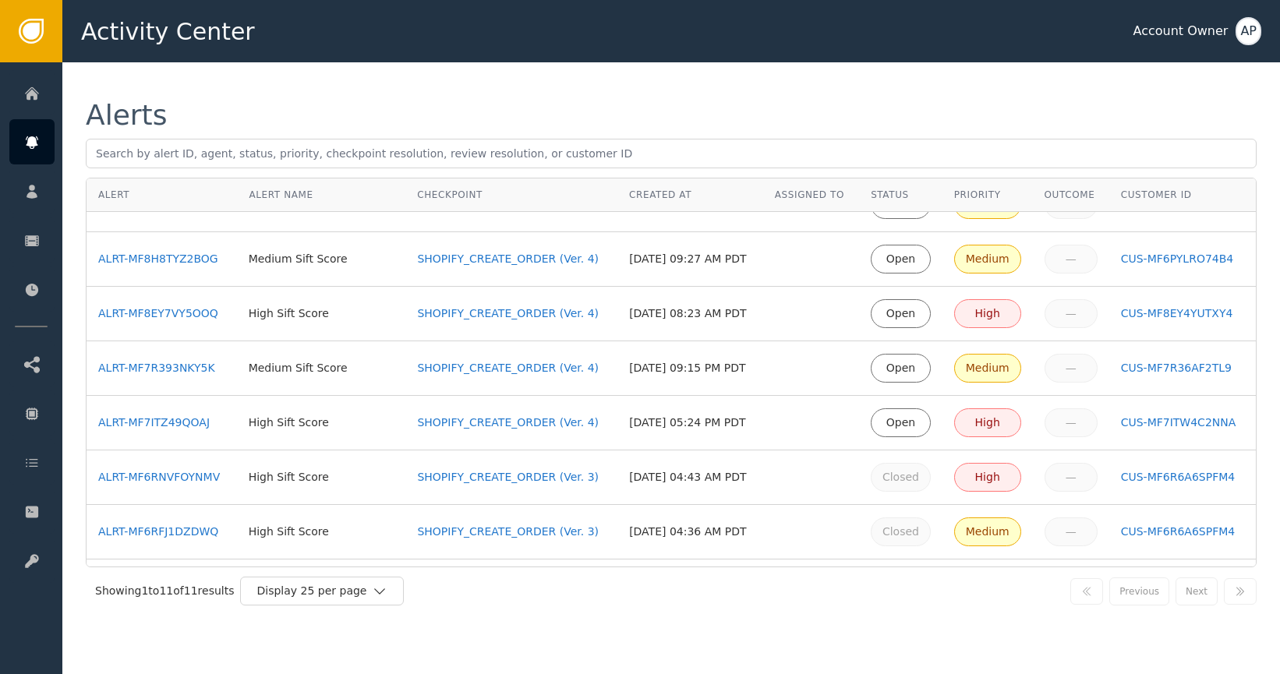
scroll to position [245, 0]
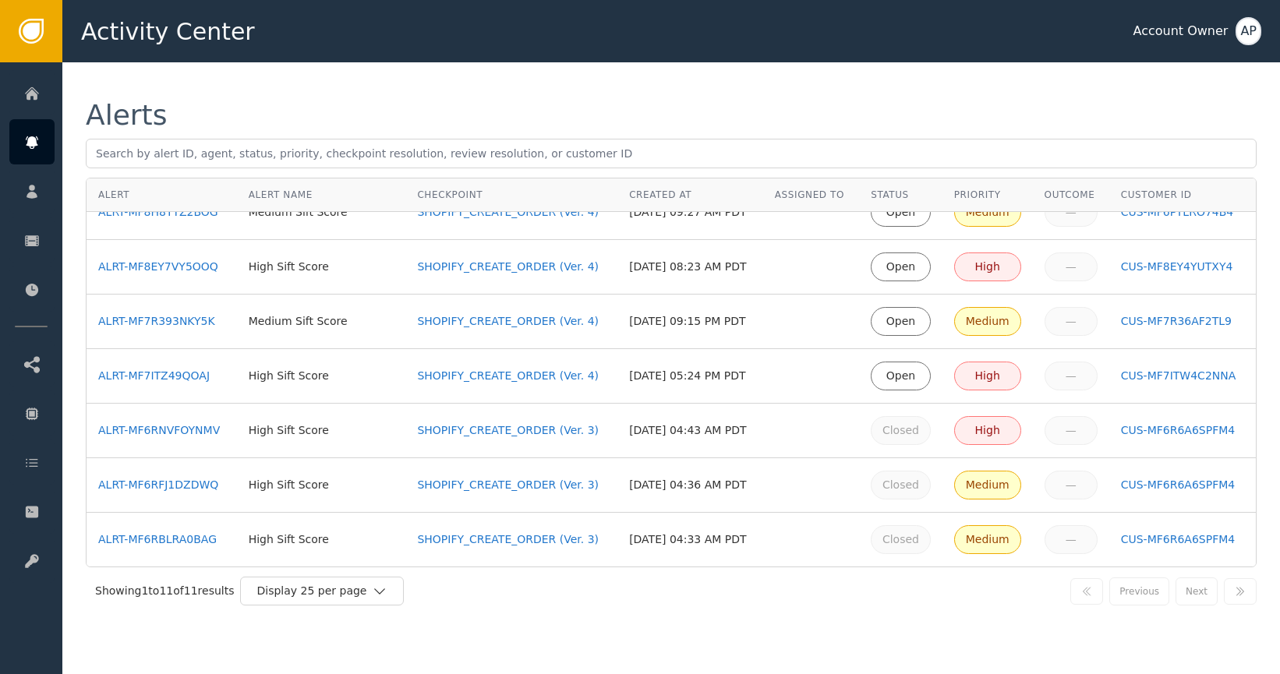
drag, startPoint x: 197, startPoint y: 315, endPoint x: 204, endPoint y: 305, distance: 11.7
drag, startPoint x: 175, startPoint y: 425, endPoint x: 175, endPoint y: 410, distance: 14.8
drag, startPoint x: 182, startPoint y: 376, endPoint x: 179, endPoint y: 365, distance: 11.2
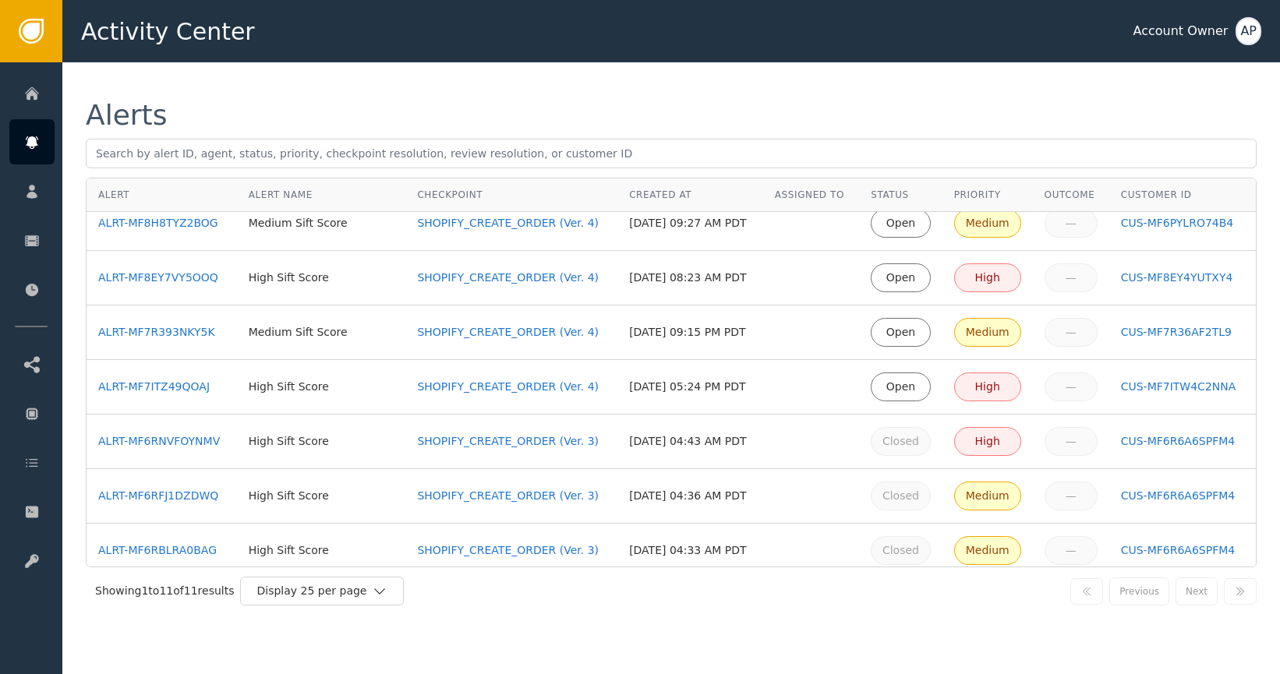
scroll to position [232, 0]
